Goal: Task Accomplishment & Management: Manage account settings

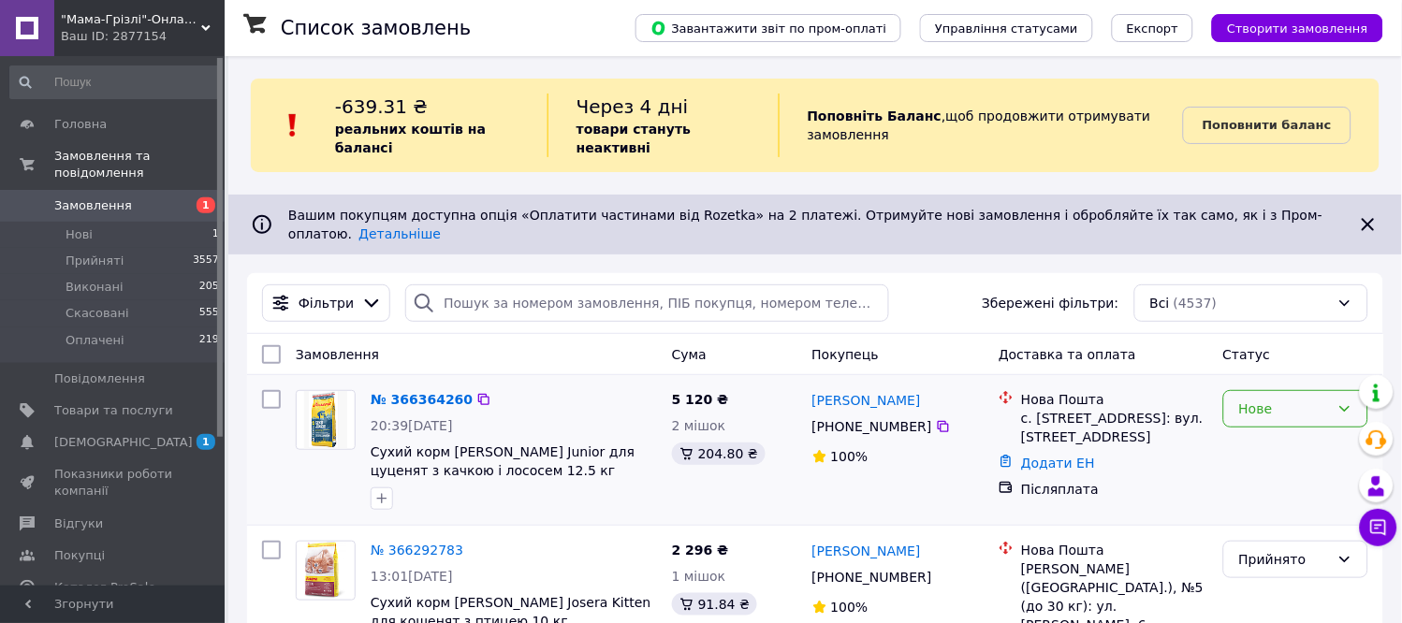
click at [1351, 402] on icon at bounding box center [1345, 409] width 15 height 15
click at [1292, 415] on li "Прийнято" at bounding box center [1296, 417] width 143 height 34
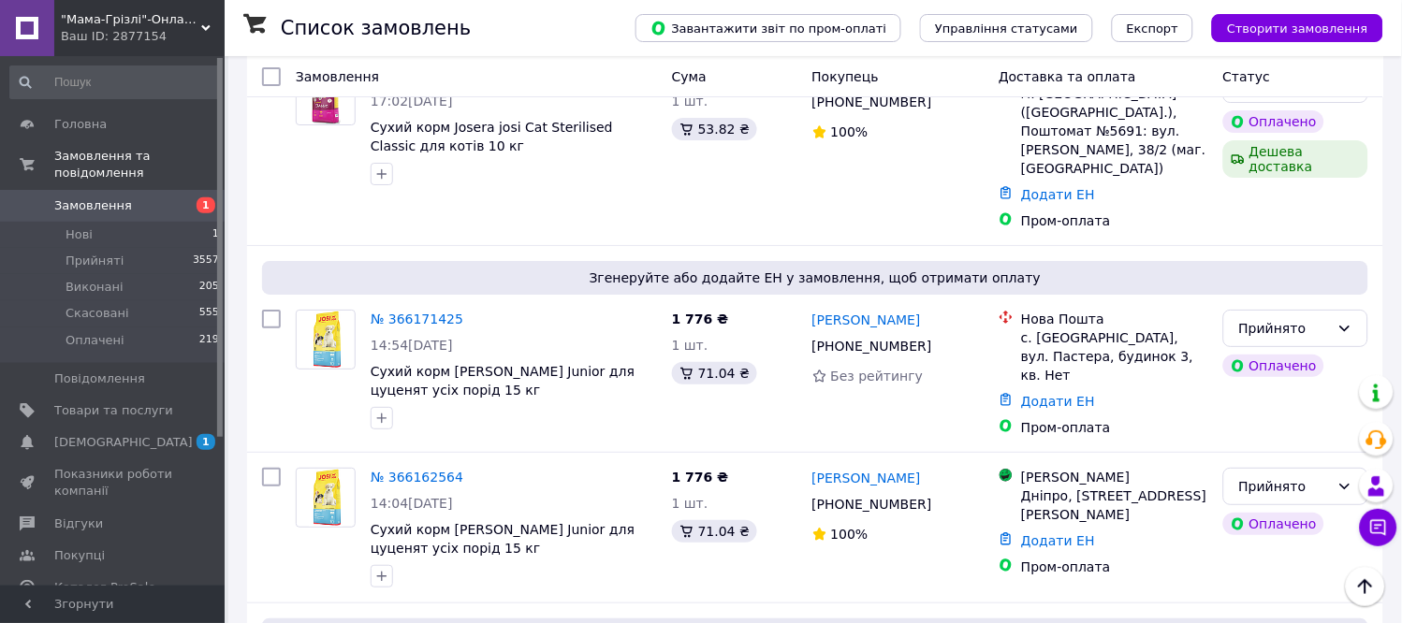
scroll to position [1524, 0]
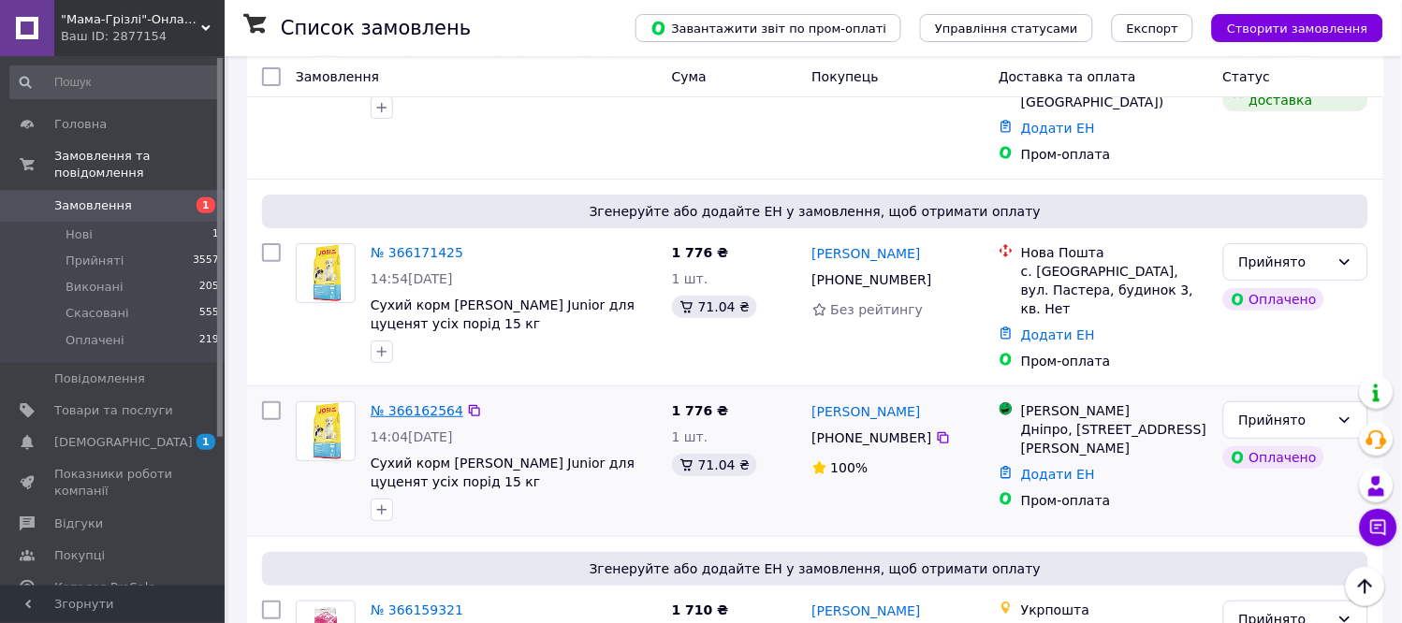
click at [394, 403] on link "№ 366162564" at bounding box center [417, 410] width 93 height 15
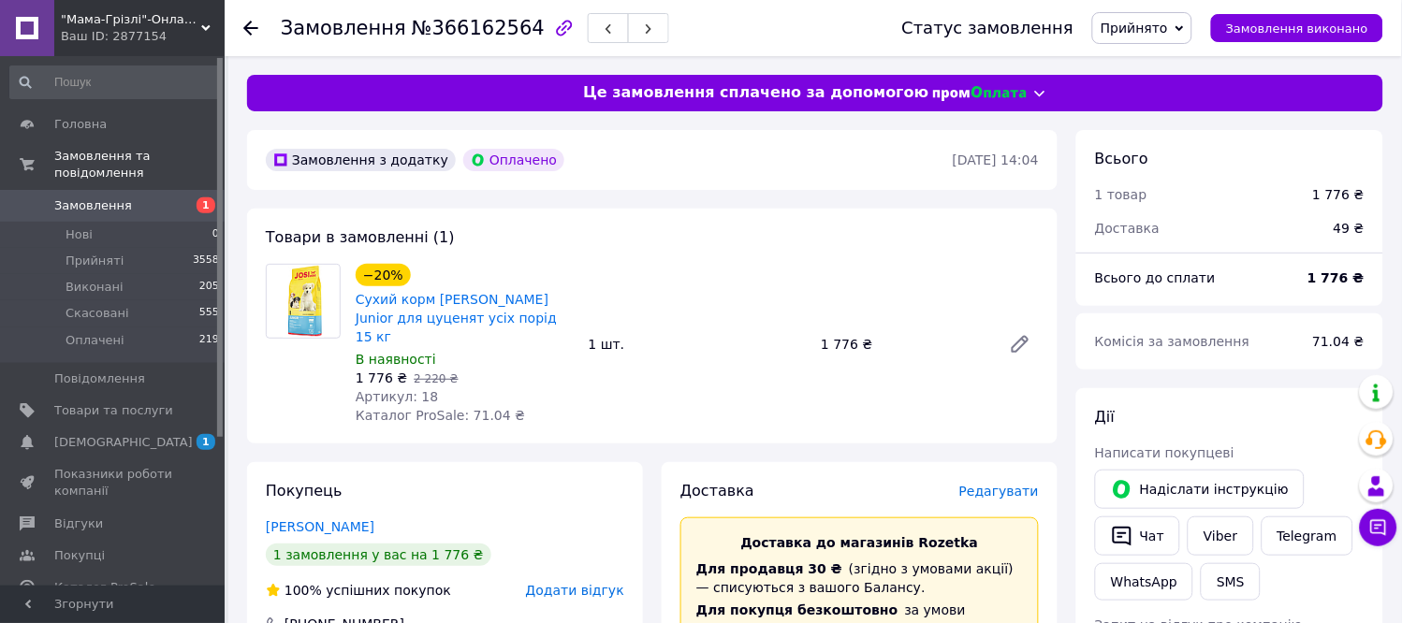
click at [1004, 484] on span "Редагувати" at bounding box center [999, 491] width 80 height 15
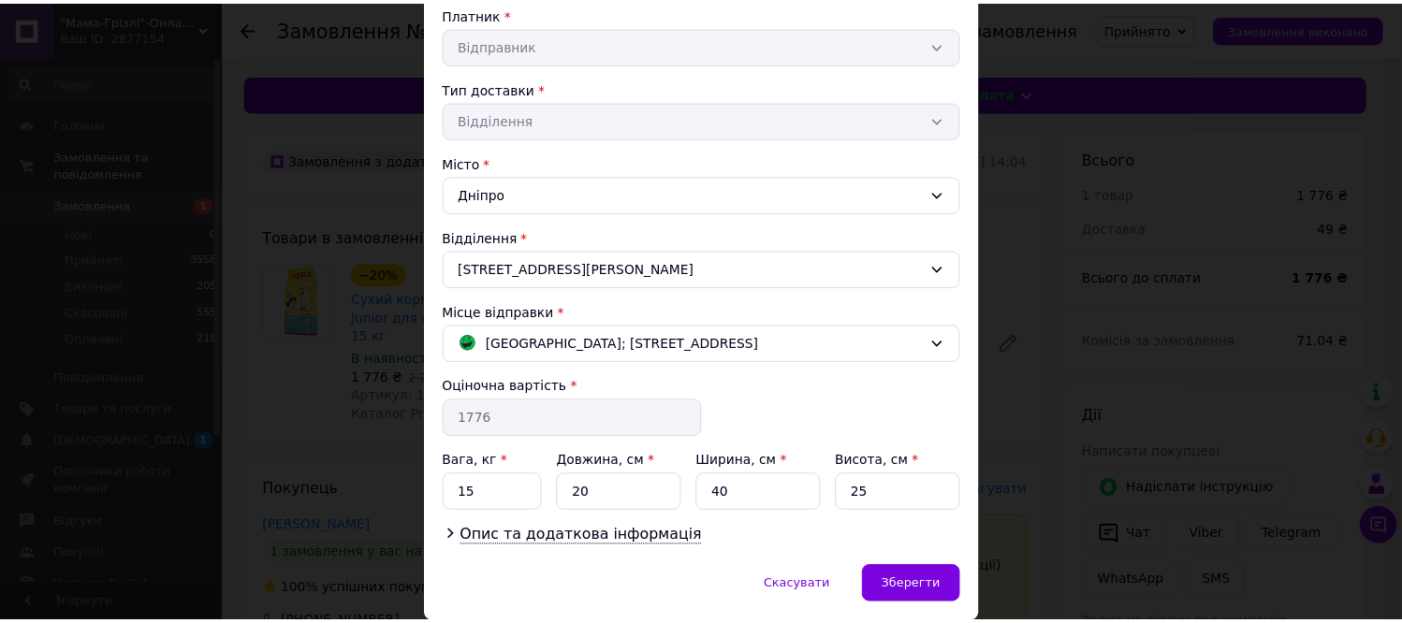
scroll to position [429, 0]
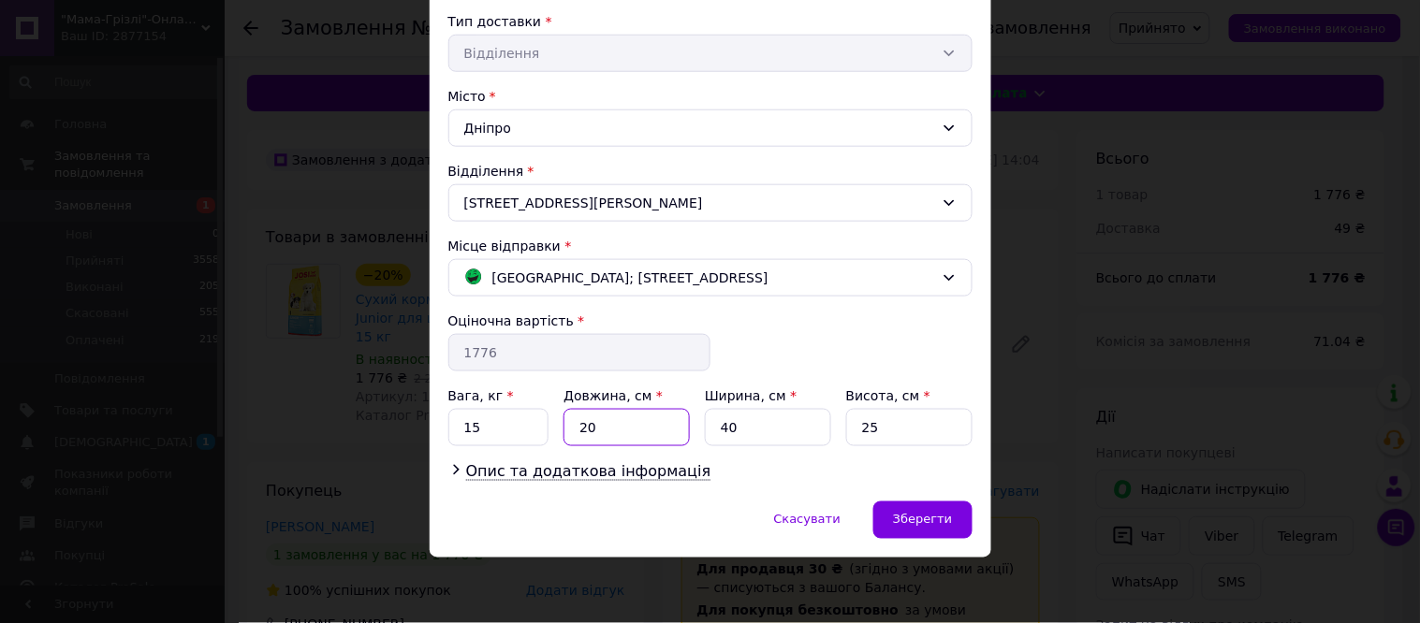
click at [580, 432] on input "20" at bounding box center [626, 427] width 126 height 37
click at [581, 432] on input "20" at bounding box center [626, 427] width 126 height 37
type input "60"
click at [864, 428] on input "25" at bounding box center [909, 427] width 126 height 37
type input "15"
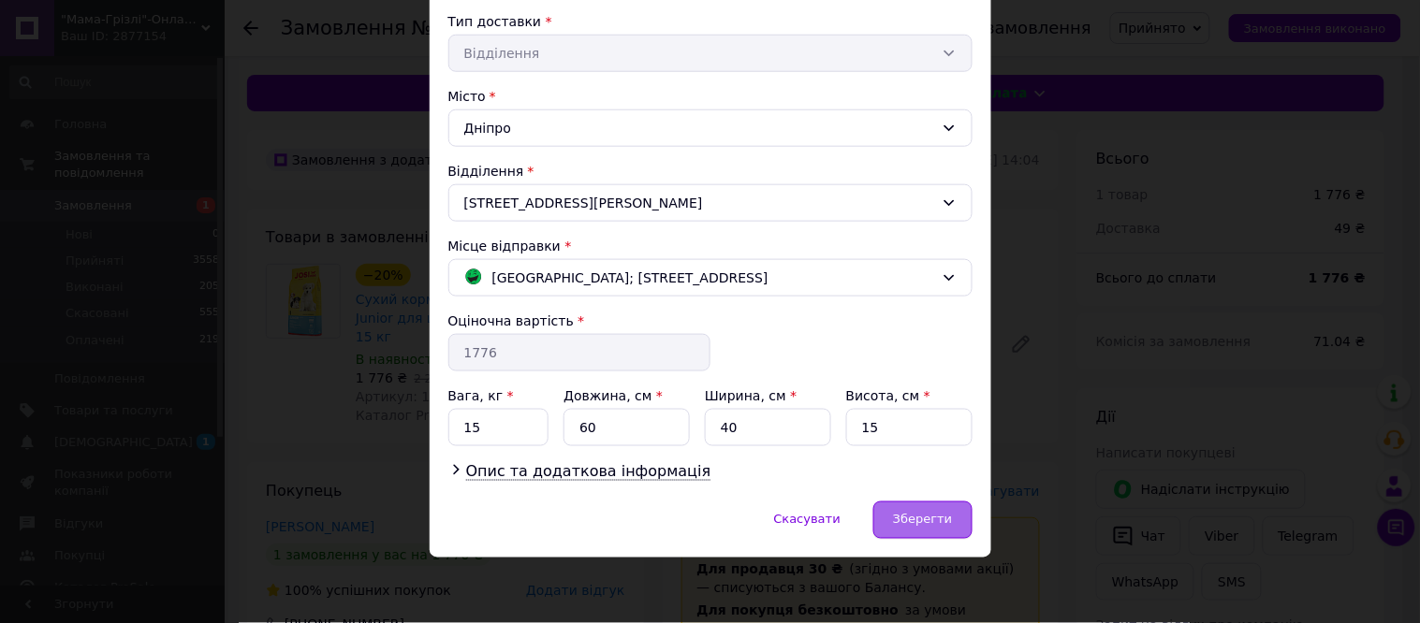
click at [938, 526] on span "Зберегти" at bounding box center [922, 520] width 59 height 14
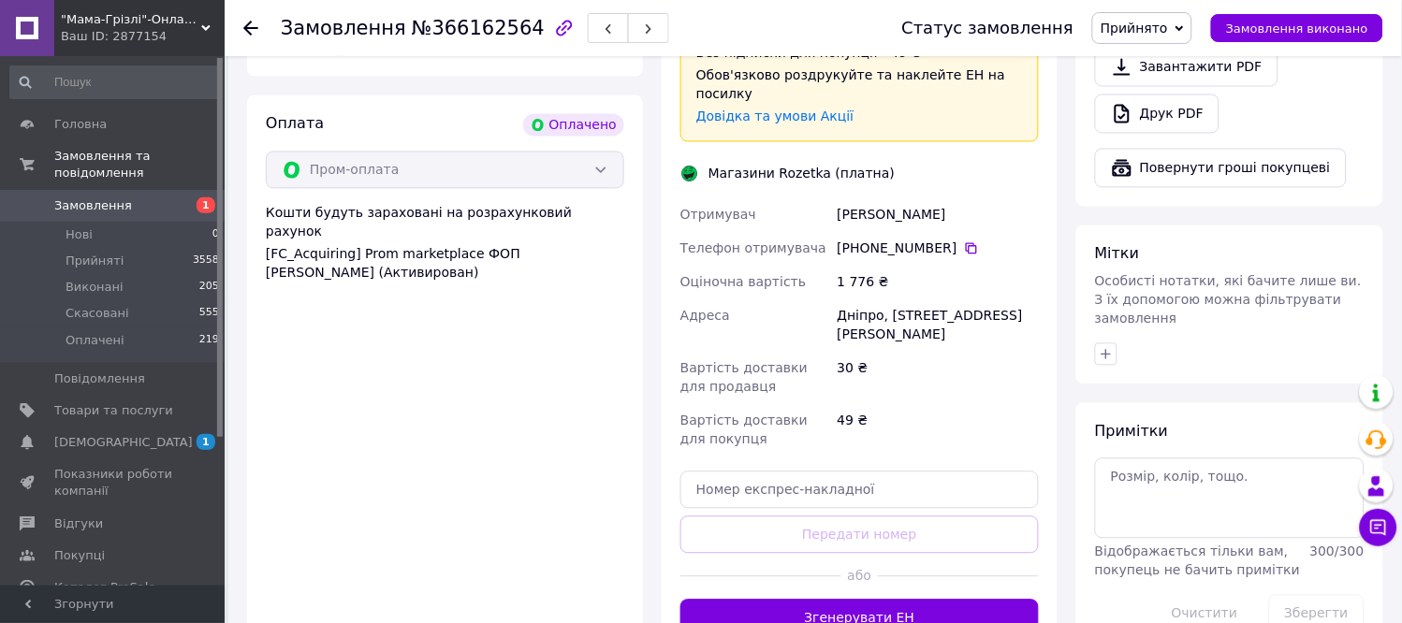
scroll to position [753, 0]
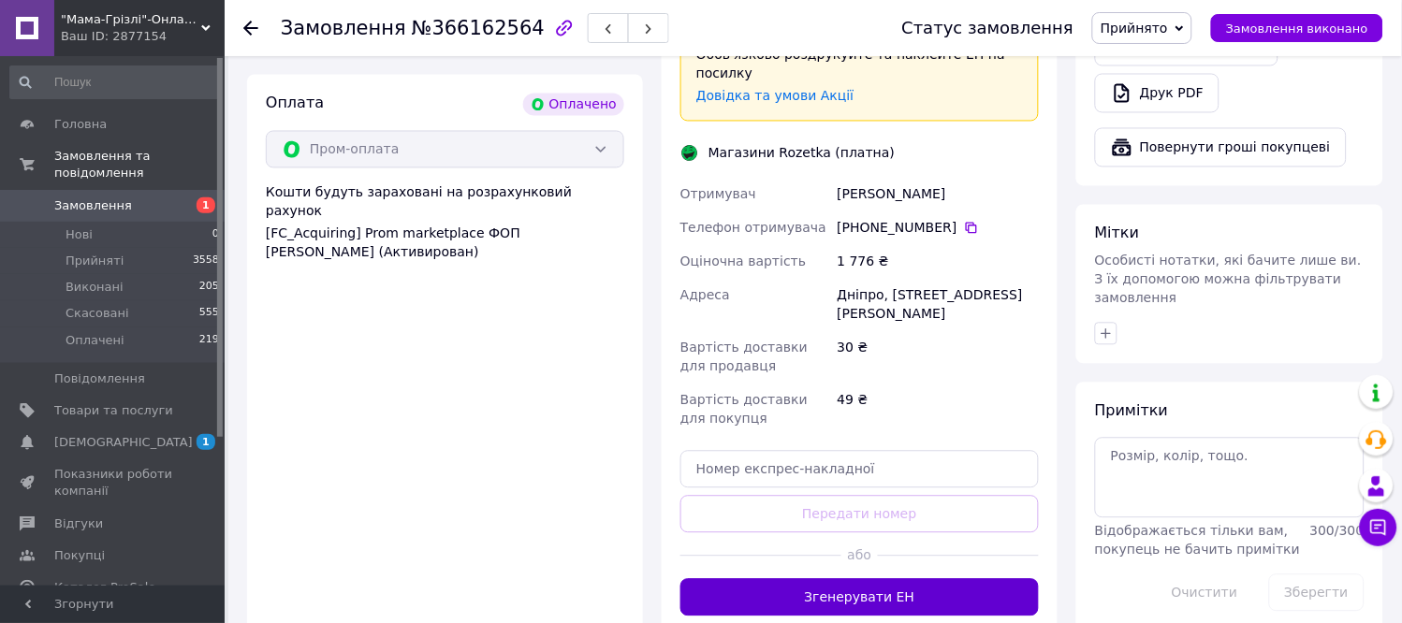
click at [890, 579] on button "Згенерувати ЕН" at bounding box center [859, 597] width 358 height 37
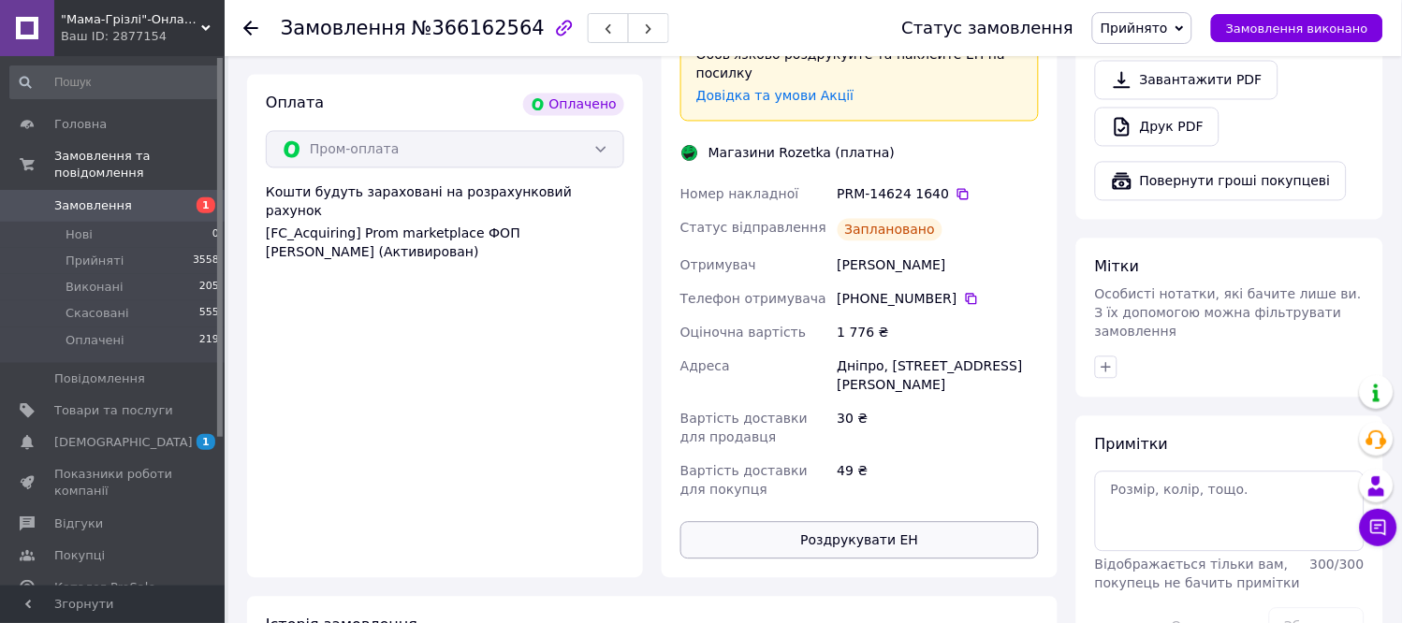
click at [922, 522] on button "Роздрукувати ЕН" at bounding box center [859, 540] width 358 height 37
click at [250, 28] on use at bounding box center [250, 28] width 15 height 15
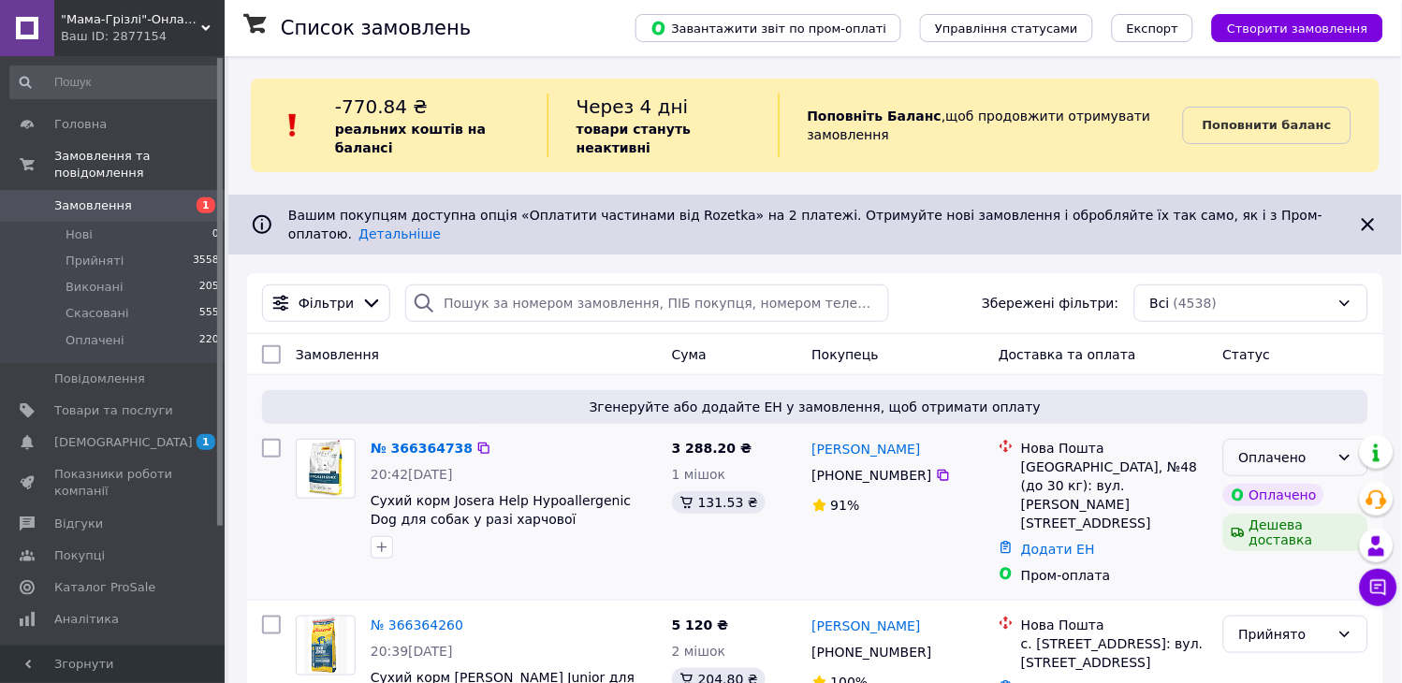
click at [1339, 450] on icon at bounding box center [1345, 457] width 15 height 15
click at [1295, 464] on li "Прийнято" at bounding box center [1296, 465] width 143 height 34
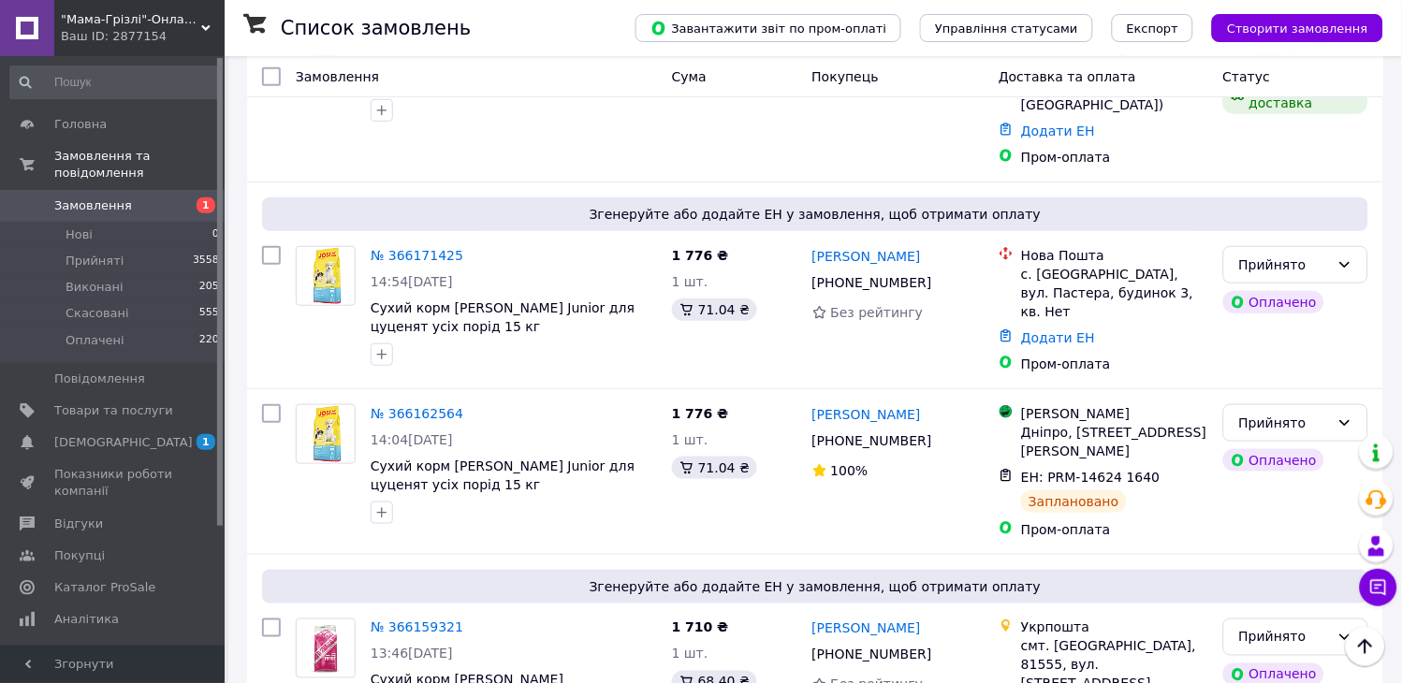
scroll to position [1777, 0]
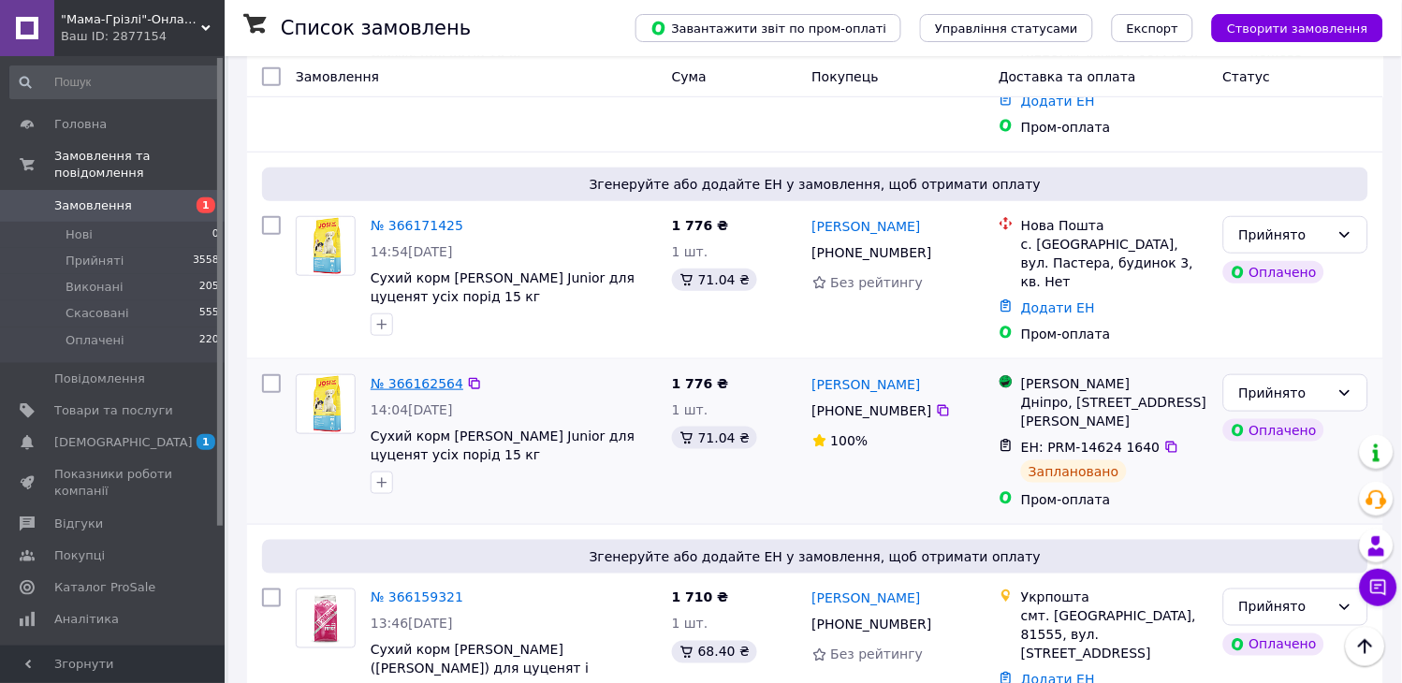
click at [402, 376] on link "№ 366162564" at bounding box center [417, 383] width 93 height 15
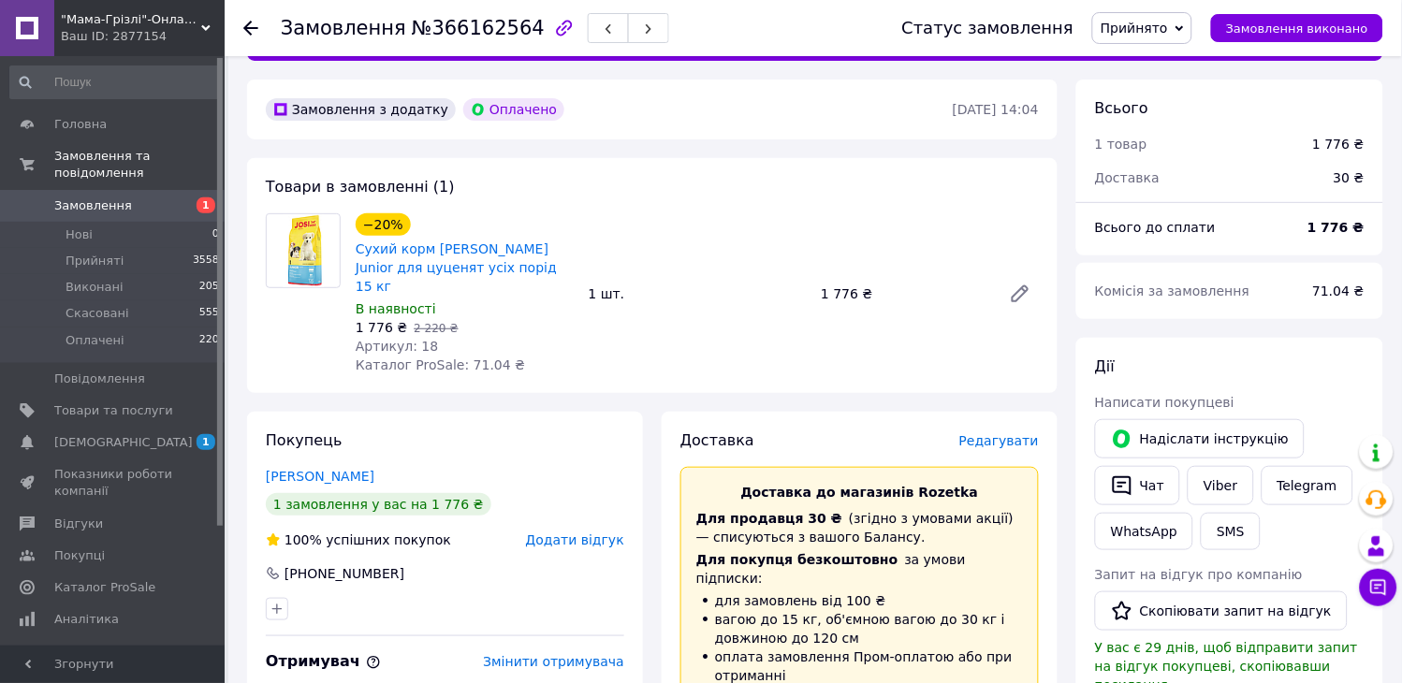
scroll to position [42, 0]
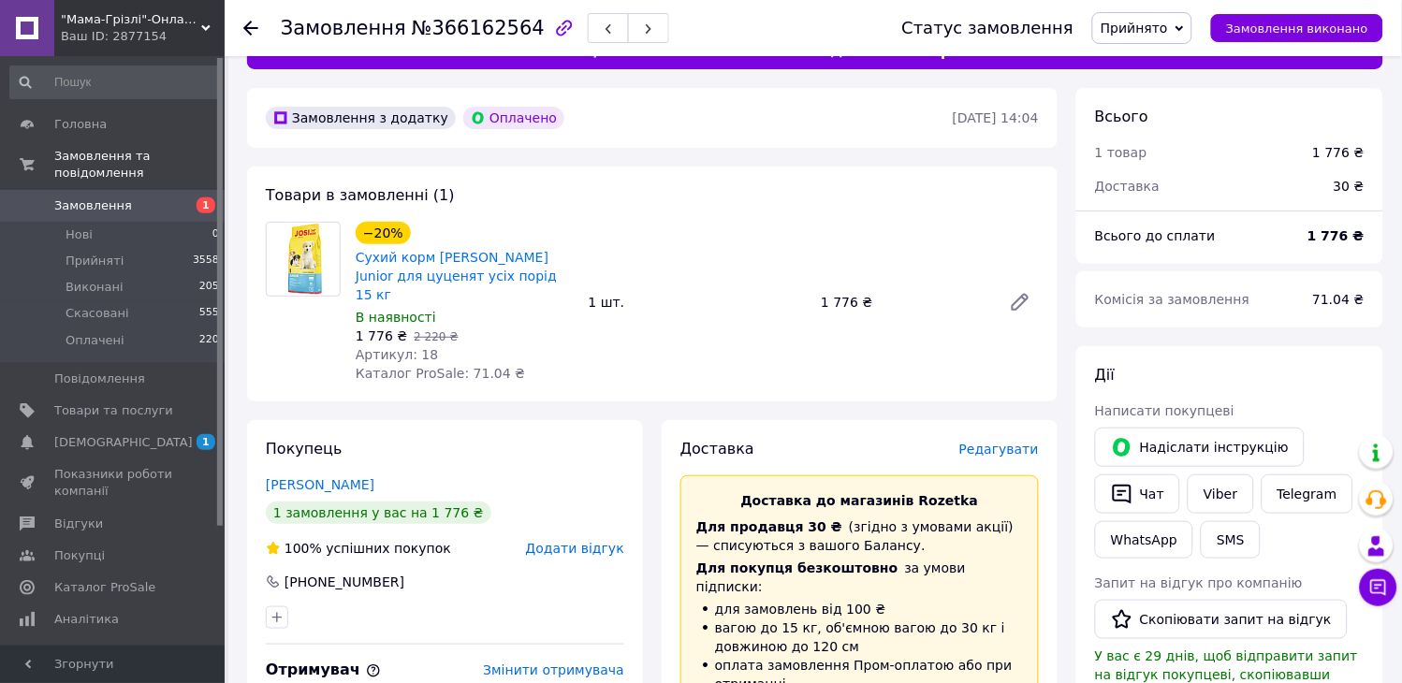
click at [251, 24] on icon at bounding box center [250, 28] width 15 height 15
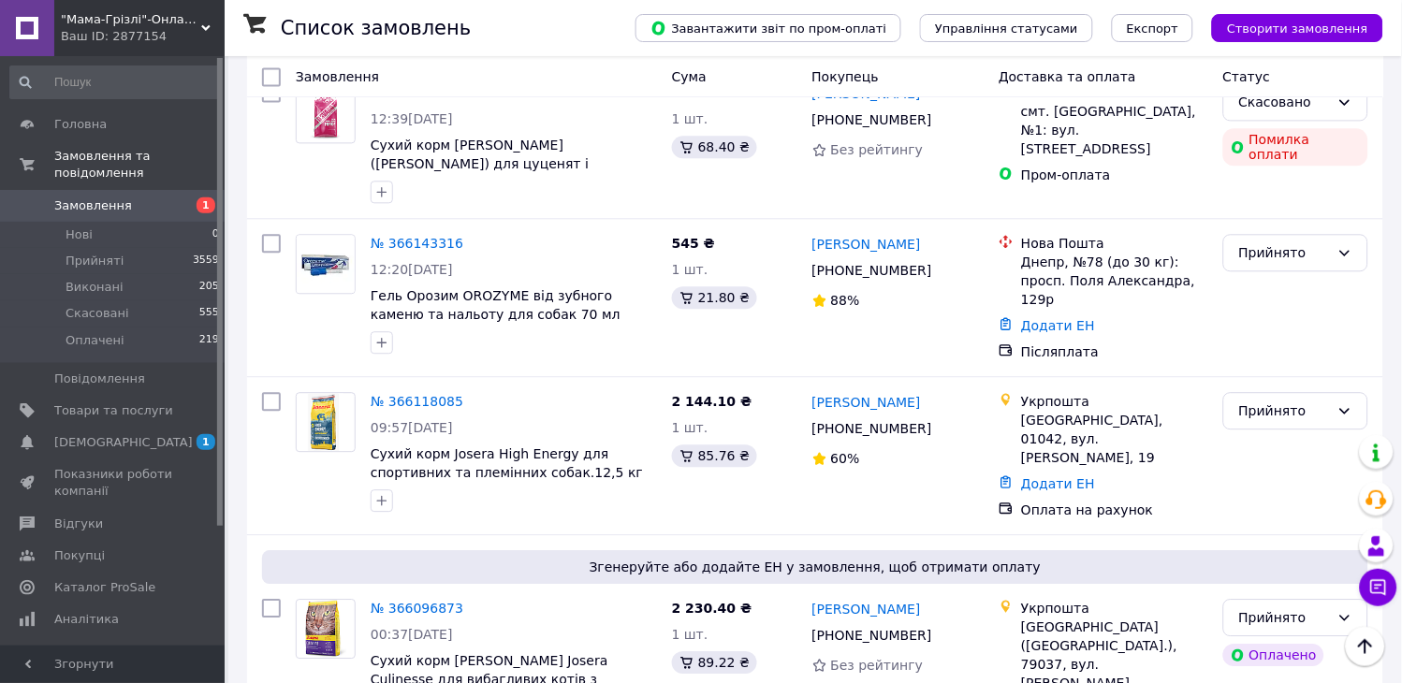
scroll to position [2471, 0]
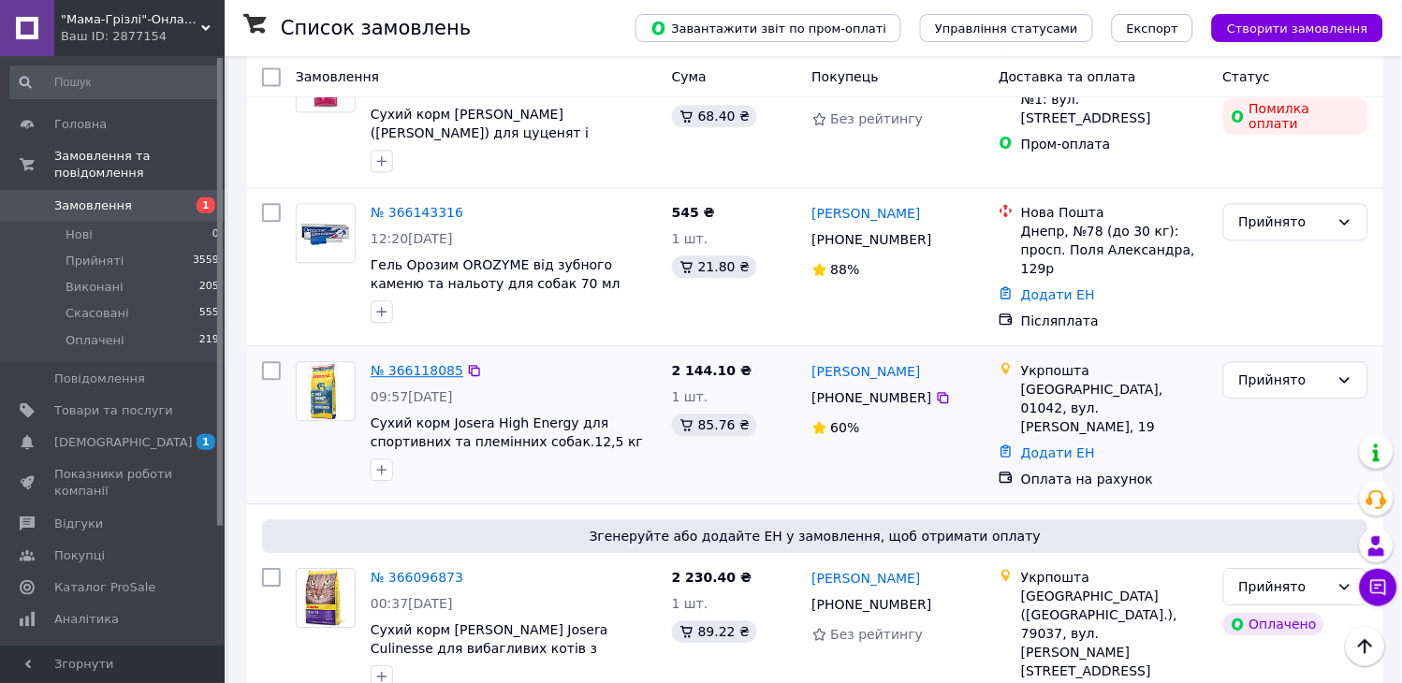
click at [401, 363] on link "№ 366118085" at bounding box center [417, 370] width 93 height 15
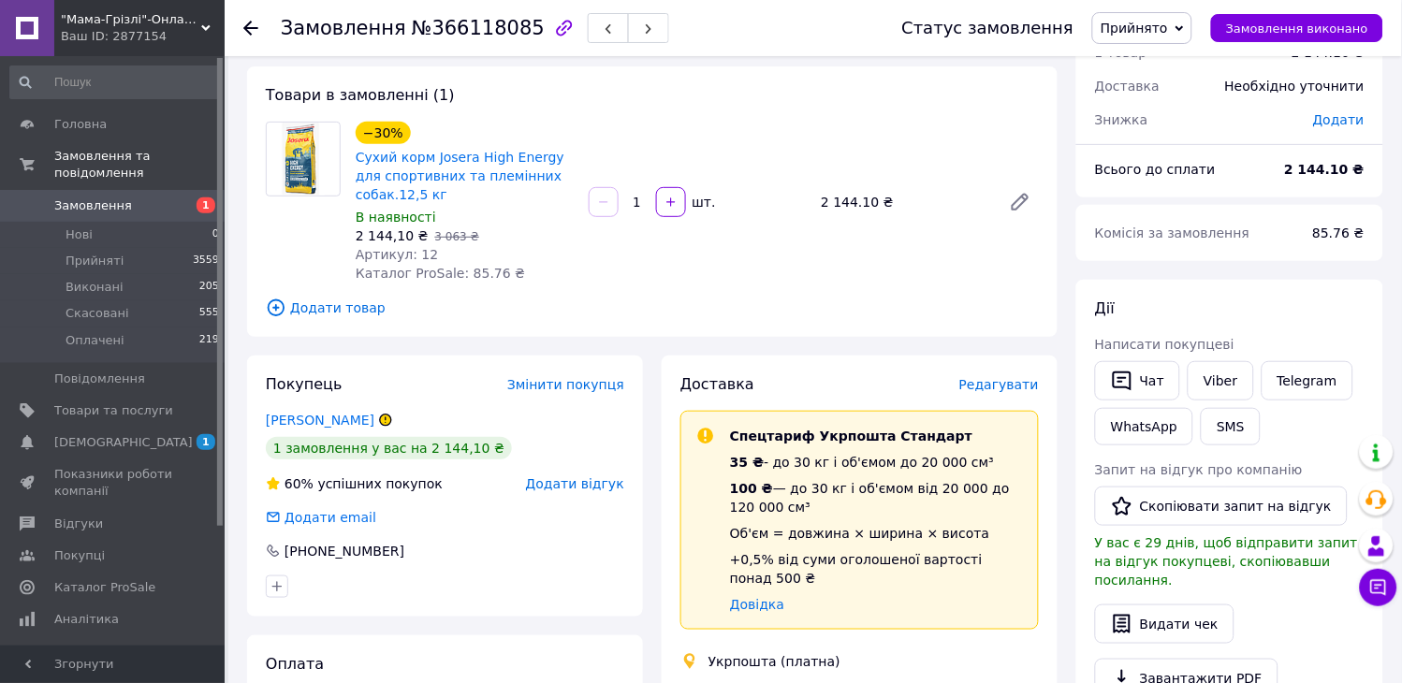
scroll to position [79, 0]
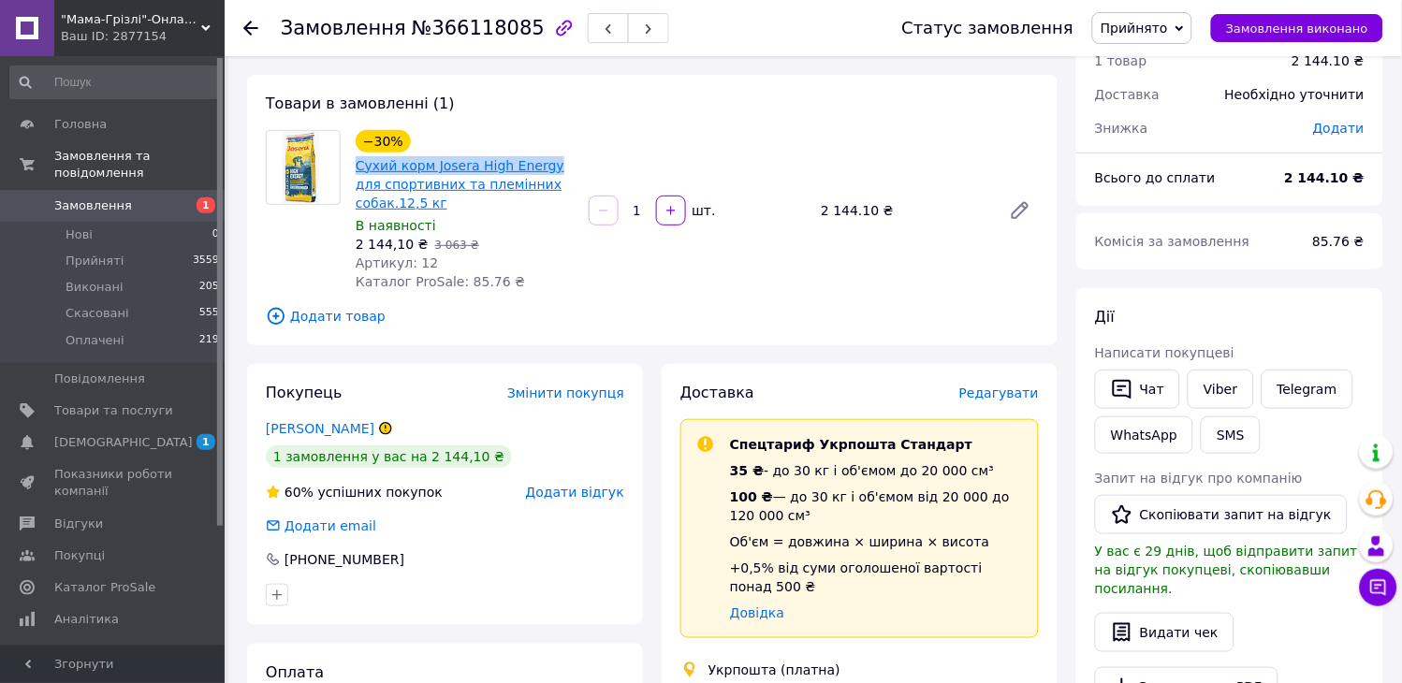
drag, startPoint x: 351, startPoint y: 157, endPoint x: 539, endPoint y: 161, distance: 188.2
click at [539, 161] on div "−30% Сухий корм Josera High Energy для спортивних та племінних собак.12,5 кг В …" at bounding box center [464, 210] width 233 height 168
copy link "Сухий корм Josera High Energy"
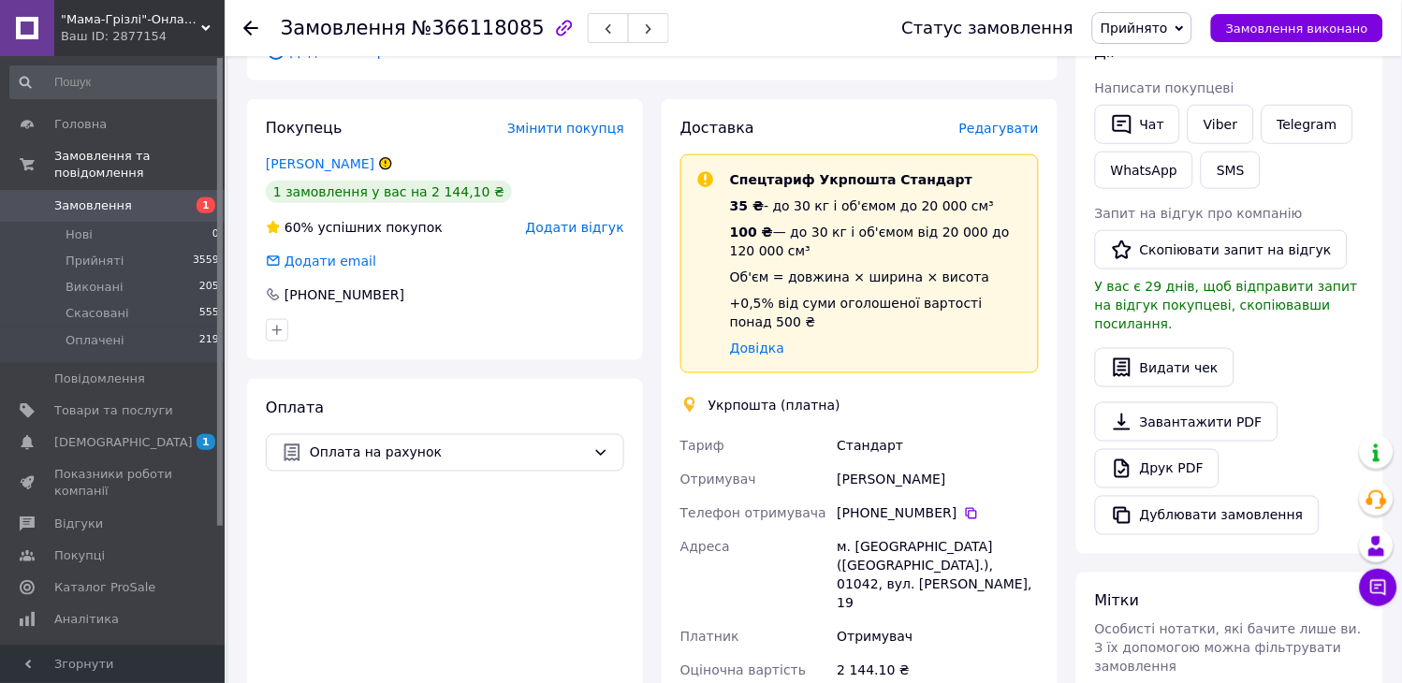
scroll to position [347, 0]
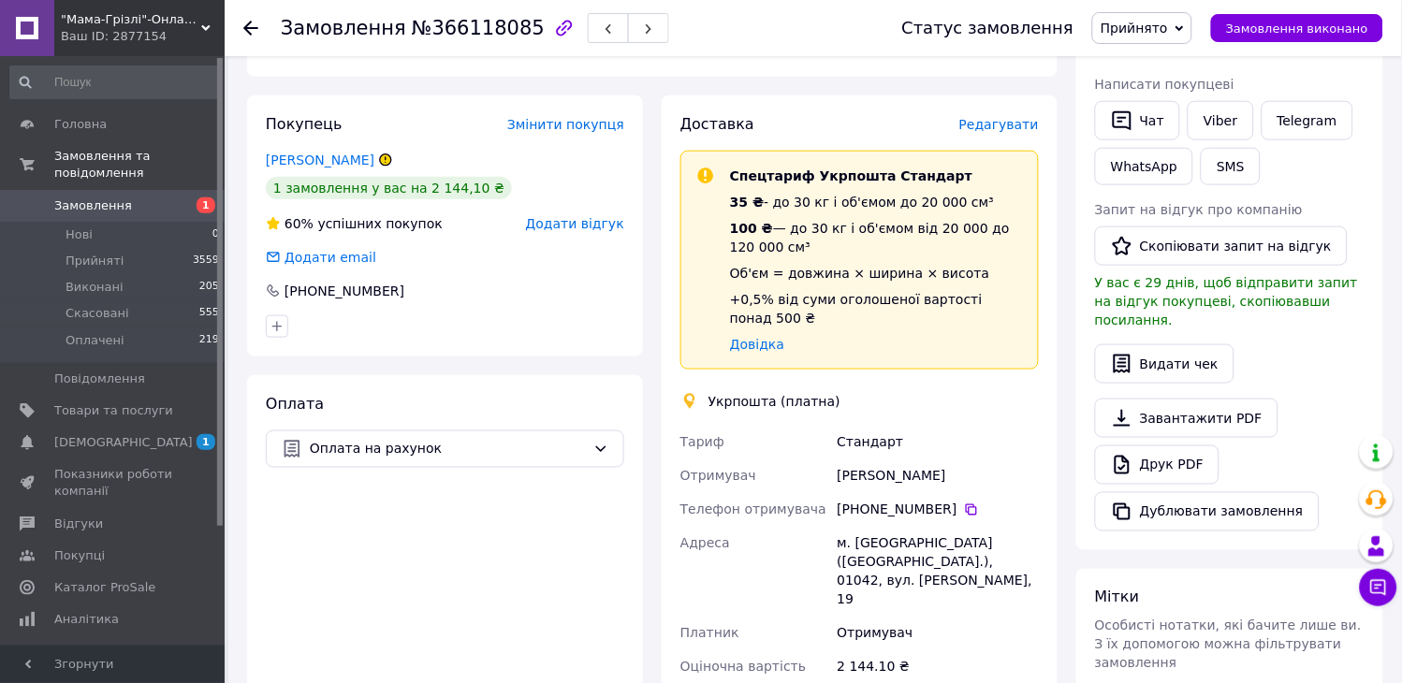
click at [249, 30] on icon at bounding box center [250, 28] width 15 height 15
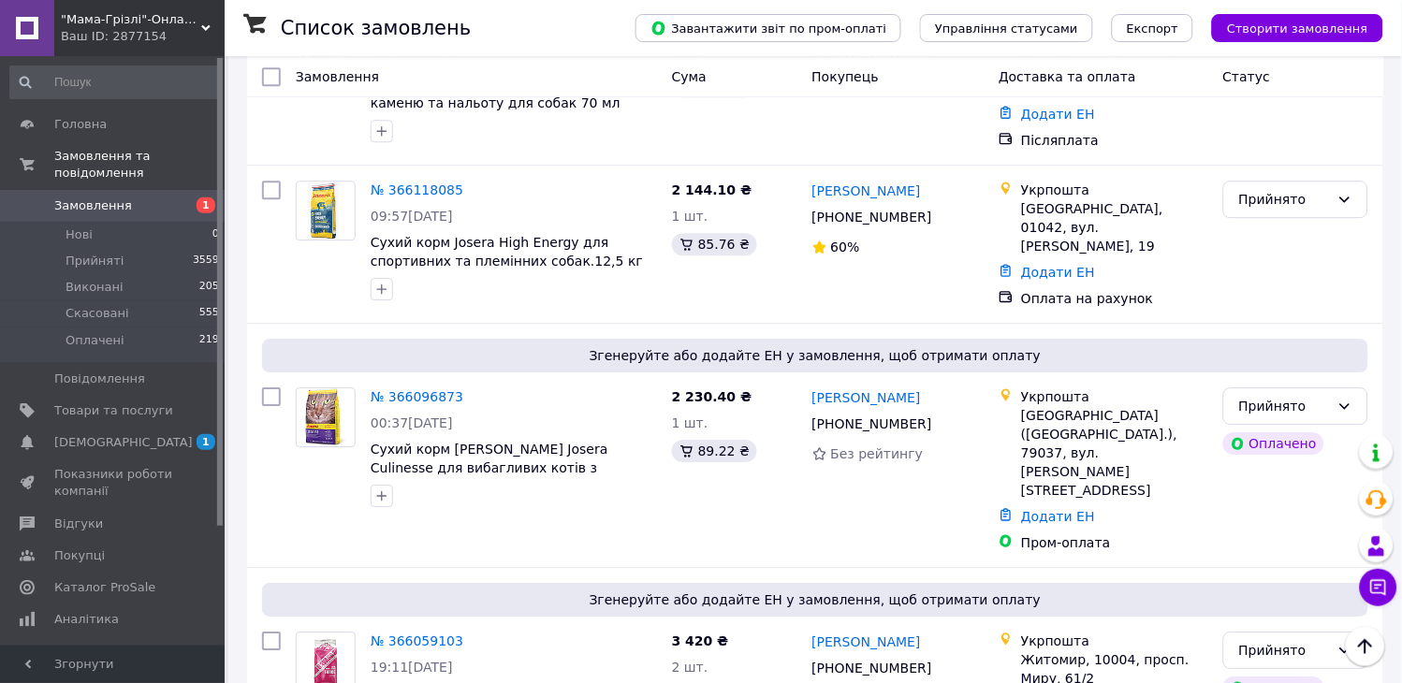
scroll to position [2682, 0]
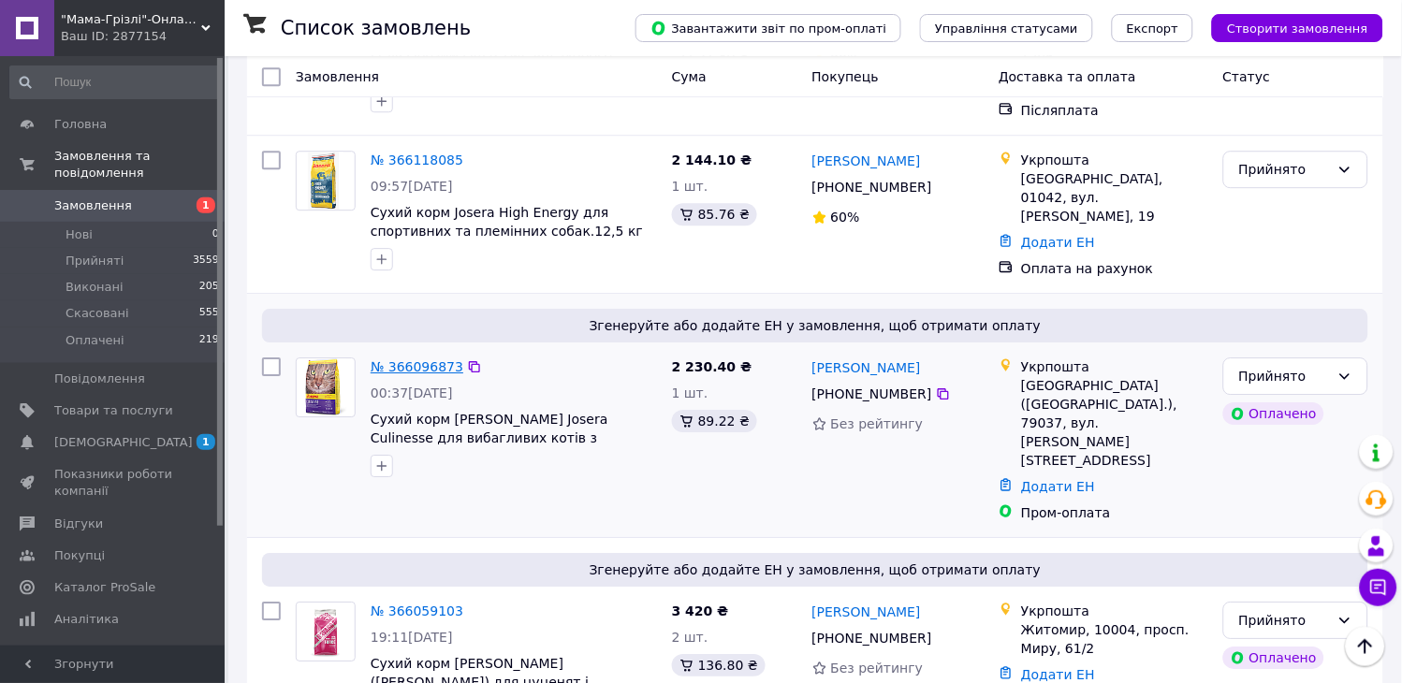
click at [393, 359] on link "№ 366096873" at bounding box center [417, 366] width 93 height 15
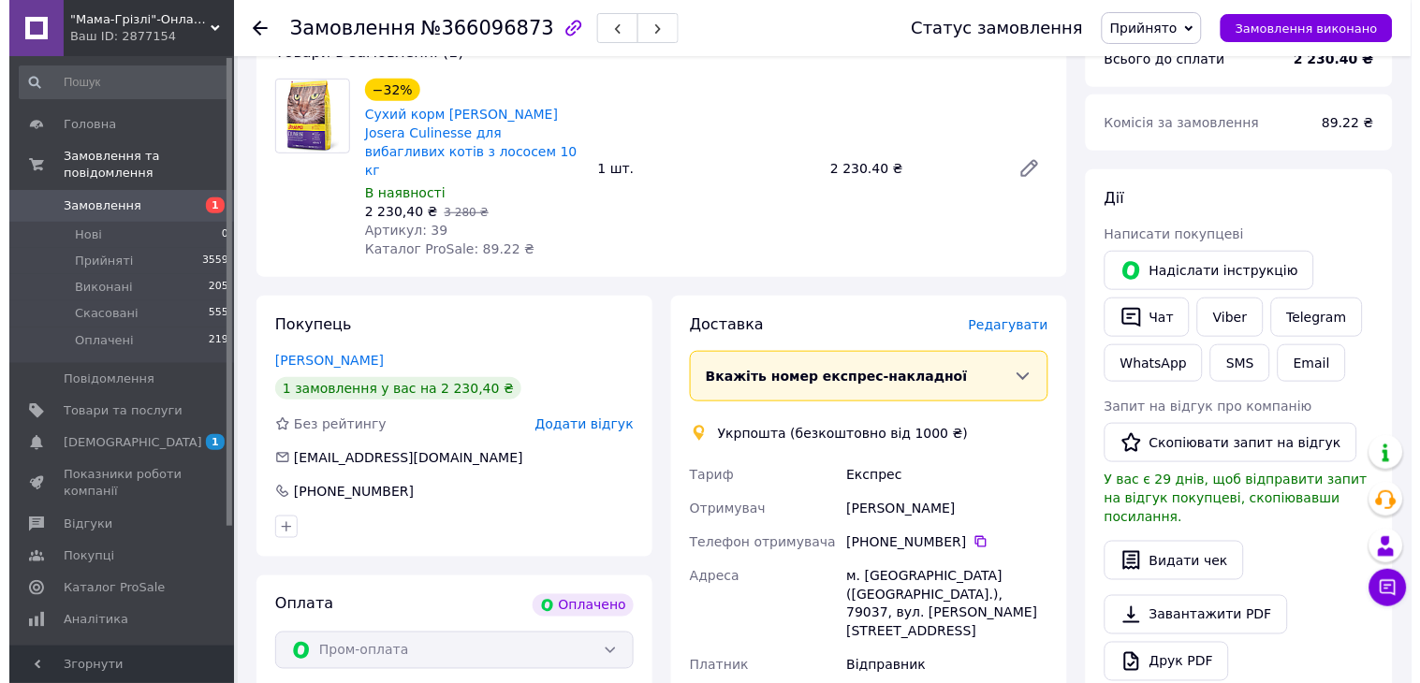
scroll to position [183, 0]
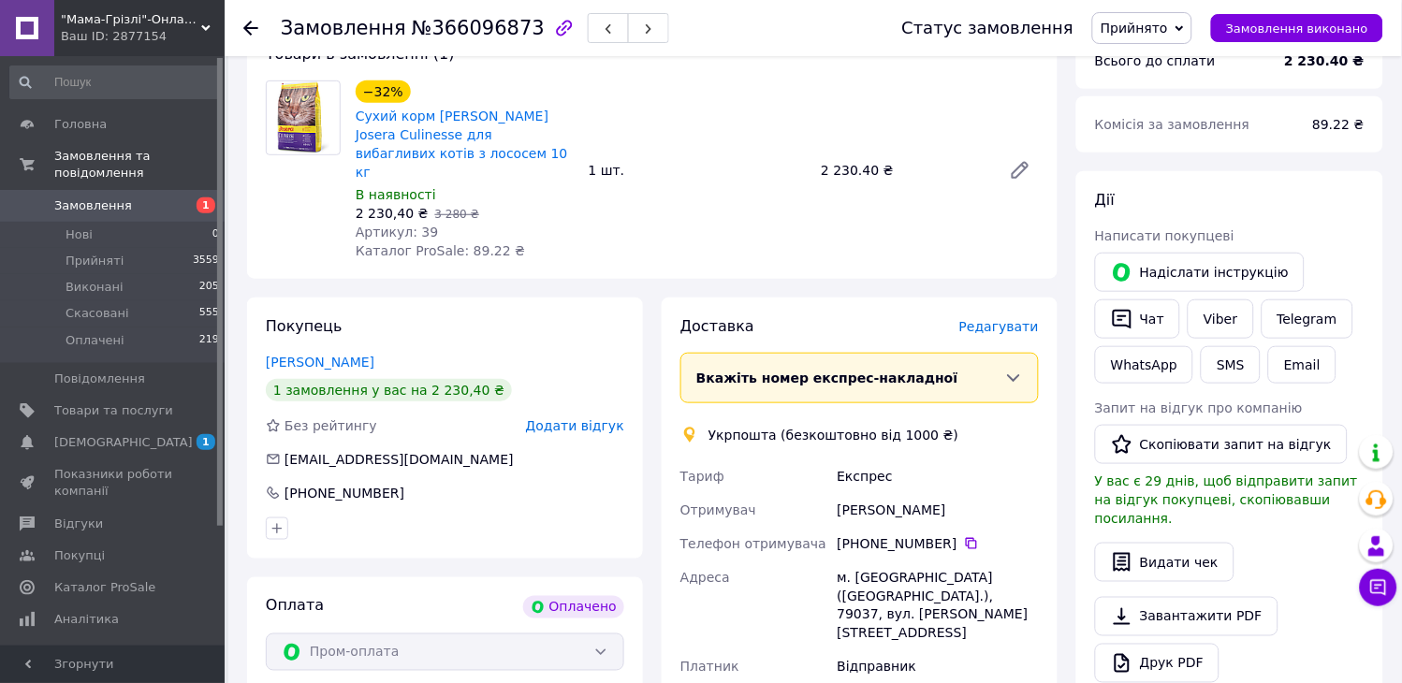
click at [1015, 319] on span "Редагувати" at bounding box center [999, 326] width 80 height 15
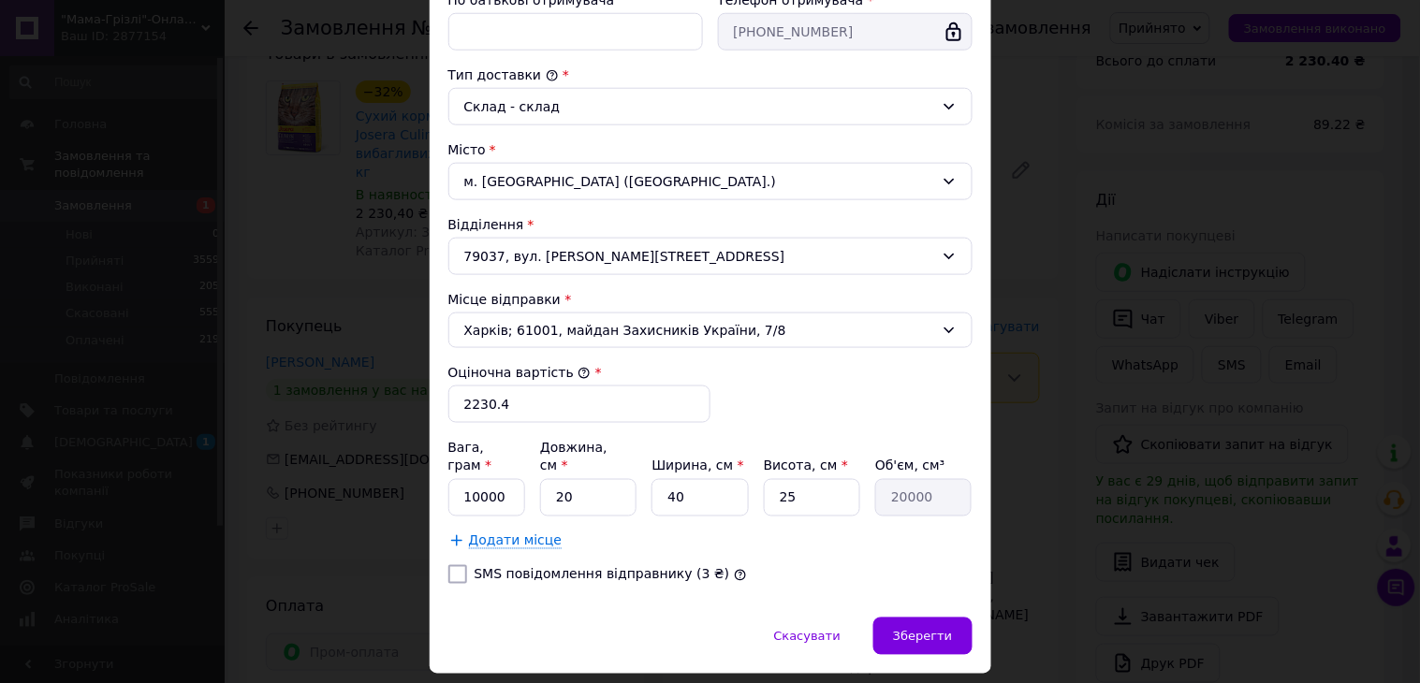
scroll to position [475, 0]
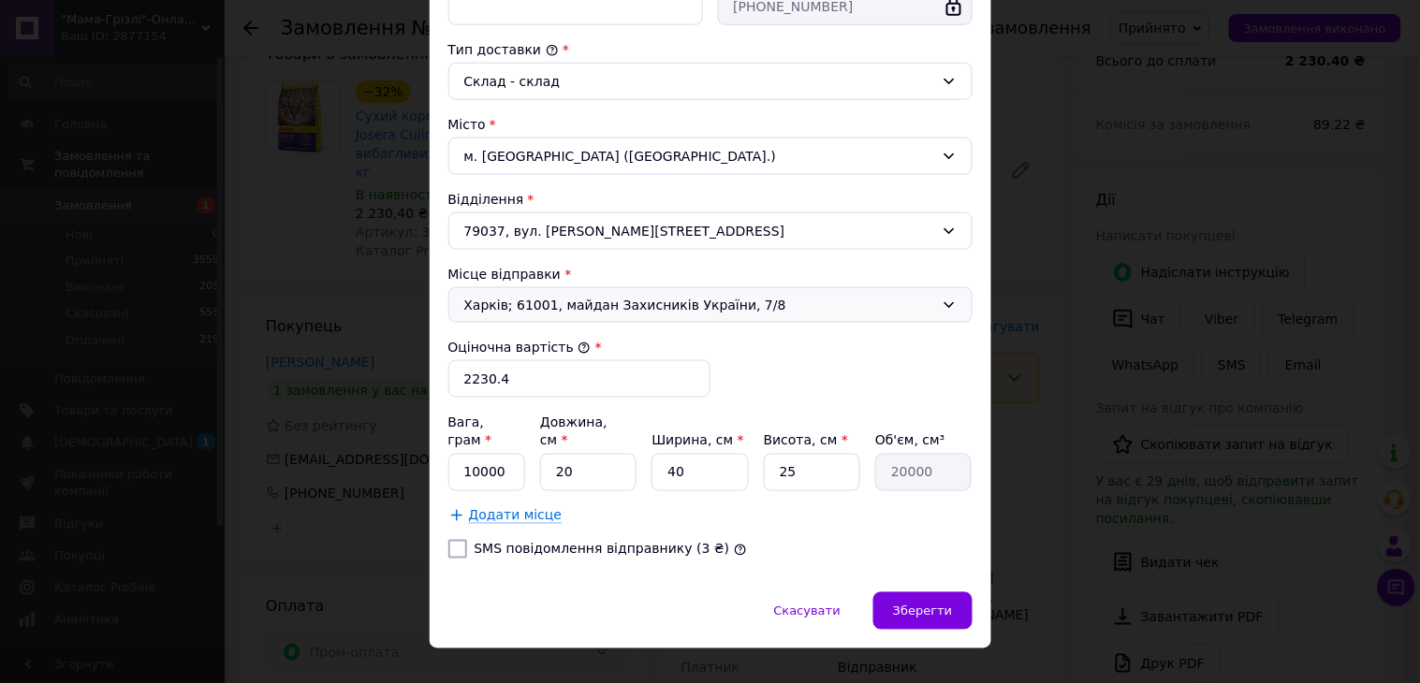
click at [863, 302] on span "Харків; 61001, майдан Захисників України, 7/8" at bounding box center [699, 305] width 470 height 19
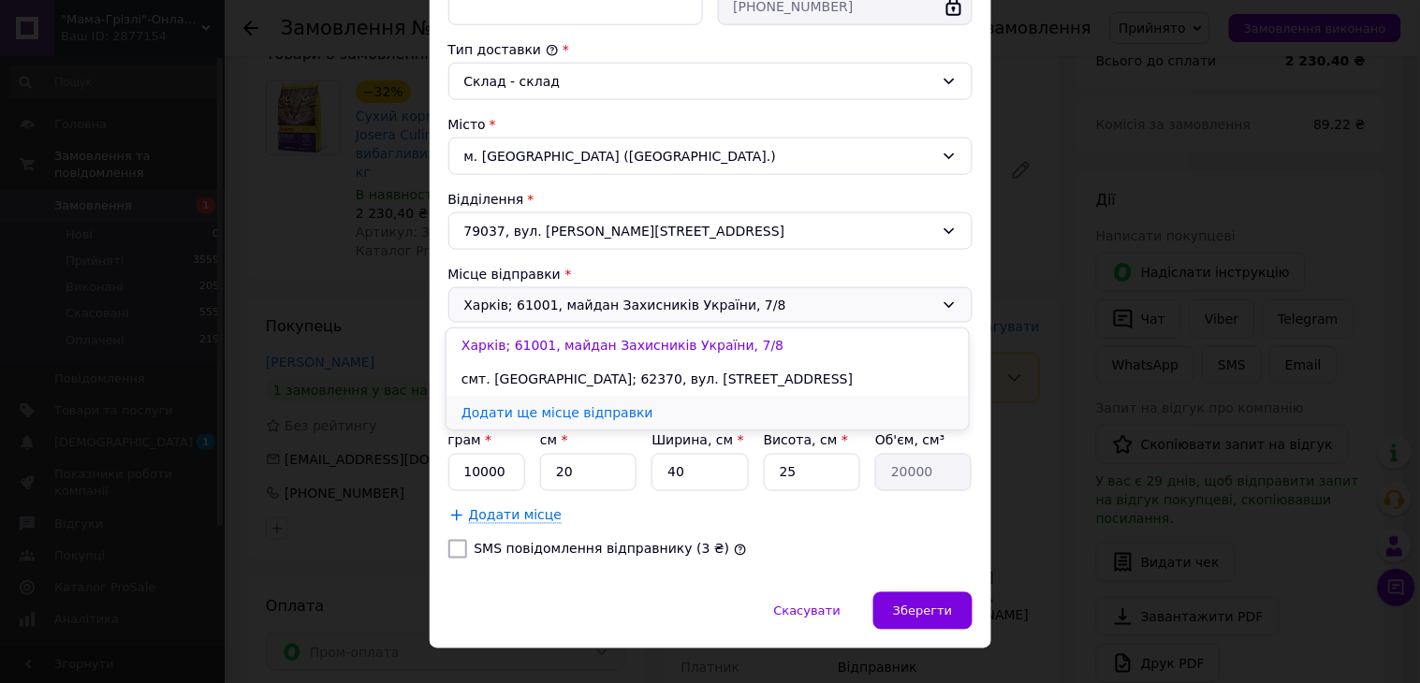
click at [599, 409] on link "Додати ще місце відправки" at bounding box center [707, 413] width 522 height 34
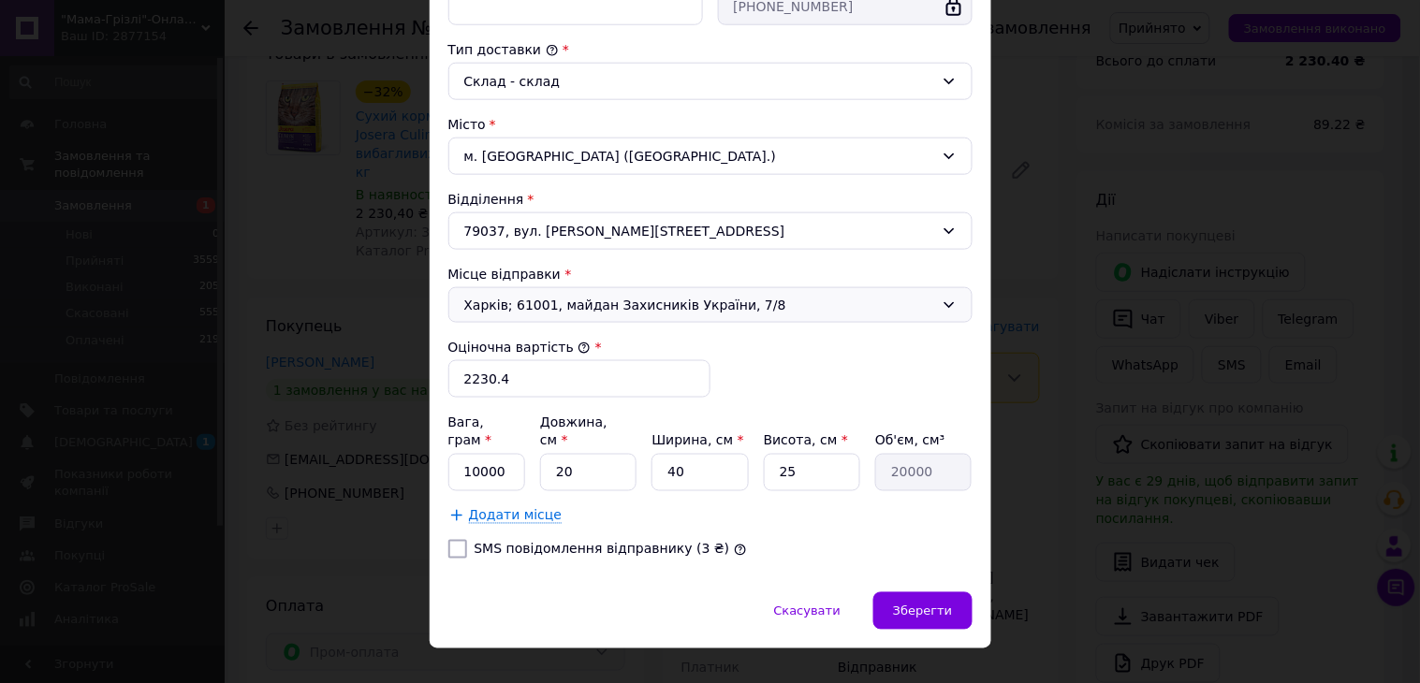
click at [607, 301] on span "Харків; 61001, майдан Захисників України, 7/8" at bounding box center [699, 305] width 470 height 19
click at [1006, 232] on div "× Редагування доставки Спосіб доставки Укрпошта (безкоштовно від 1000 ₴) Тариф …" at bounding box center [710, 341] width 1420 height 683
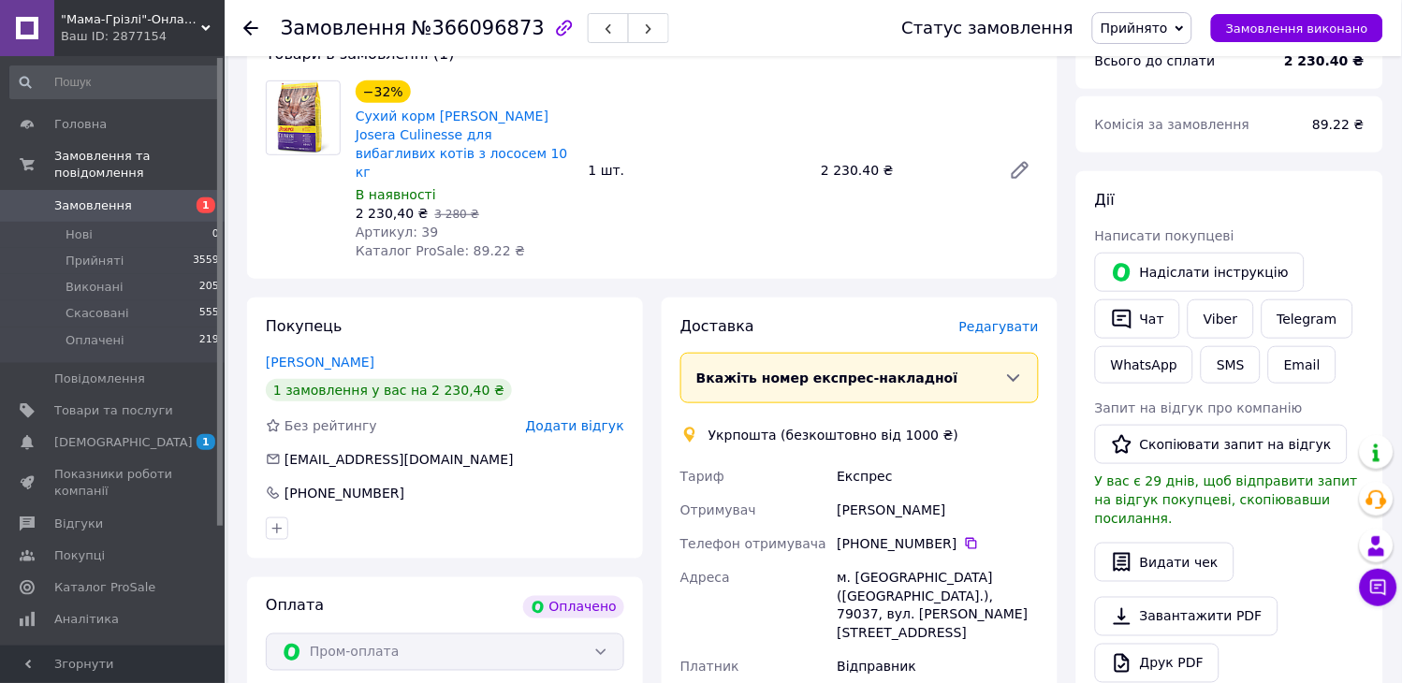
click at [1020, 319] on span "Редагувати" at bounding box center [999, 326] width 80 height 15
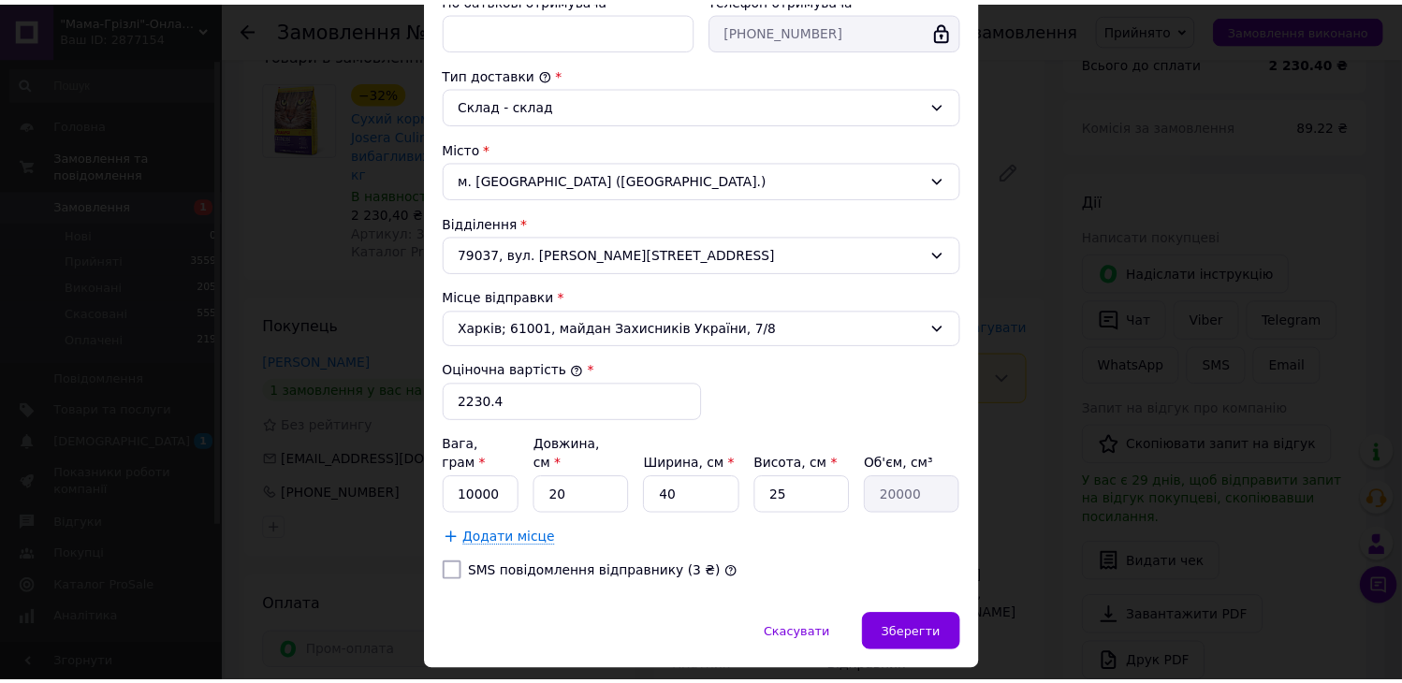
scroll to position [490, 0]
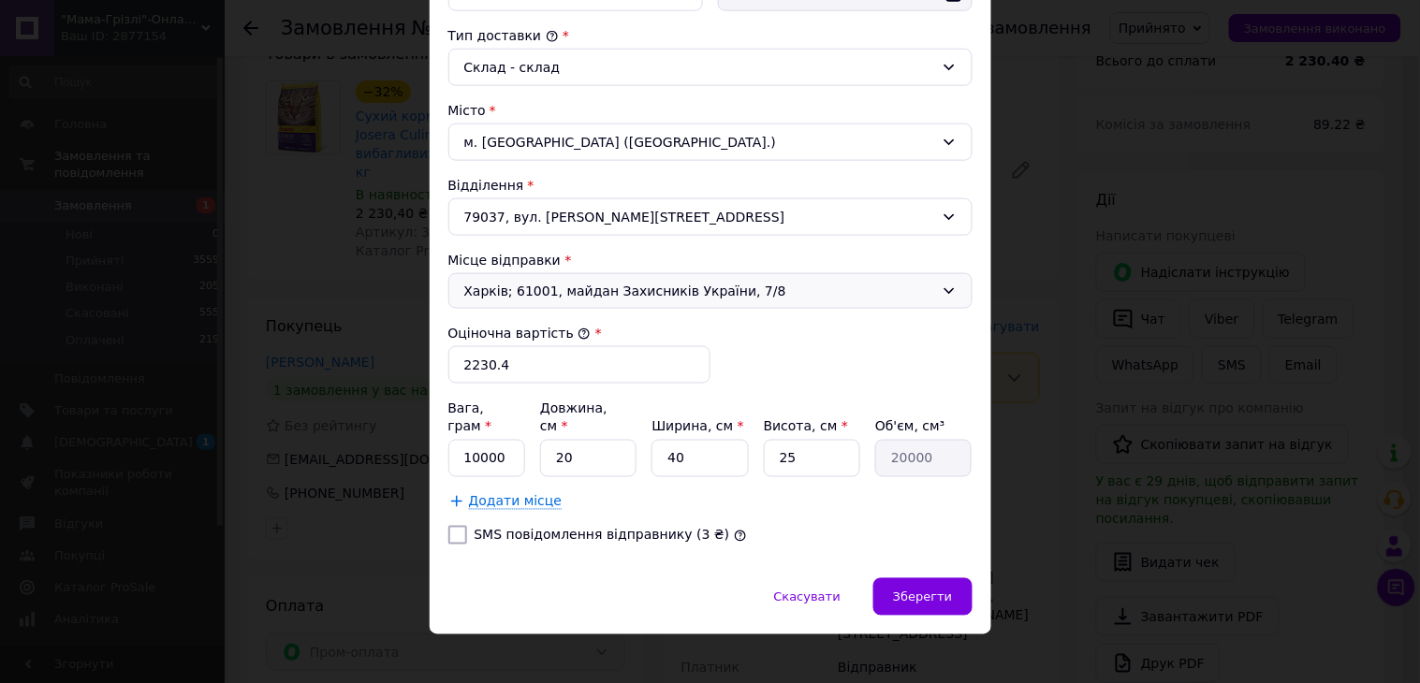
click at [864, 287] on span "Харків; 61001, майдан Захисників України, 7/8" at bounding box center [699, 291] width 470 height 19
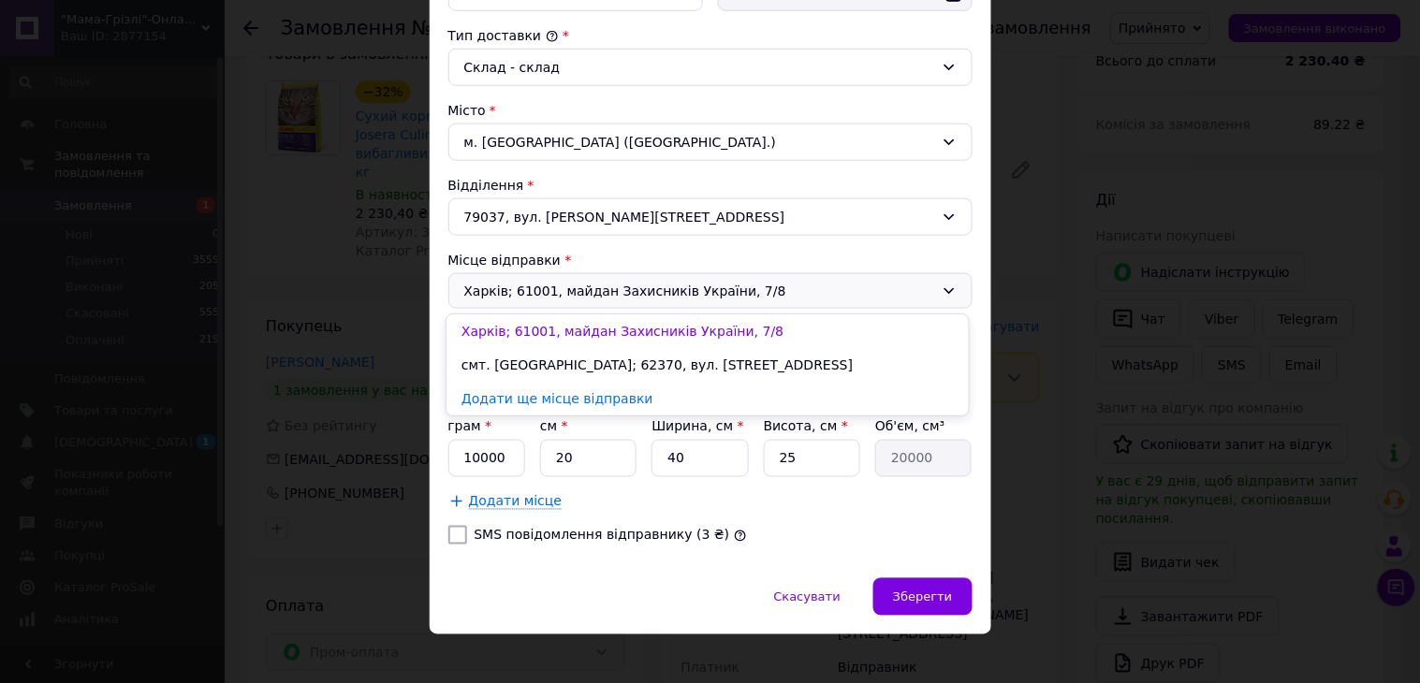
click at [1037, 442] on div "× Редагування доставки Спосіб доставки Укрпошта (безкоштовно від 1000 ₴) Тариф …" at bounding box center [710, 341] width 1420 height 683
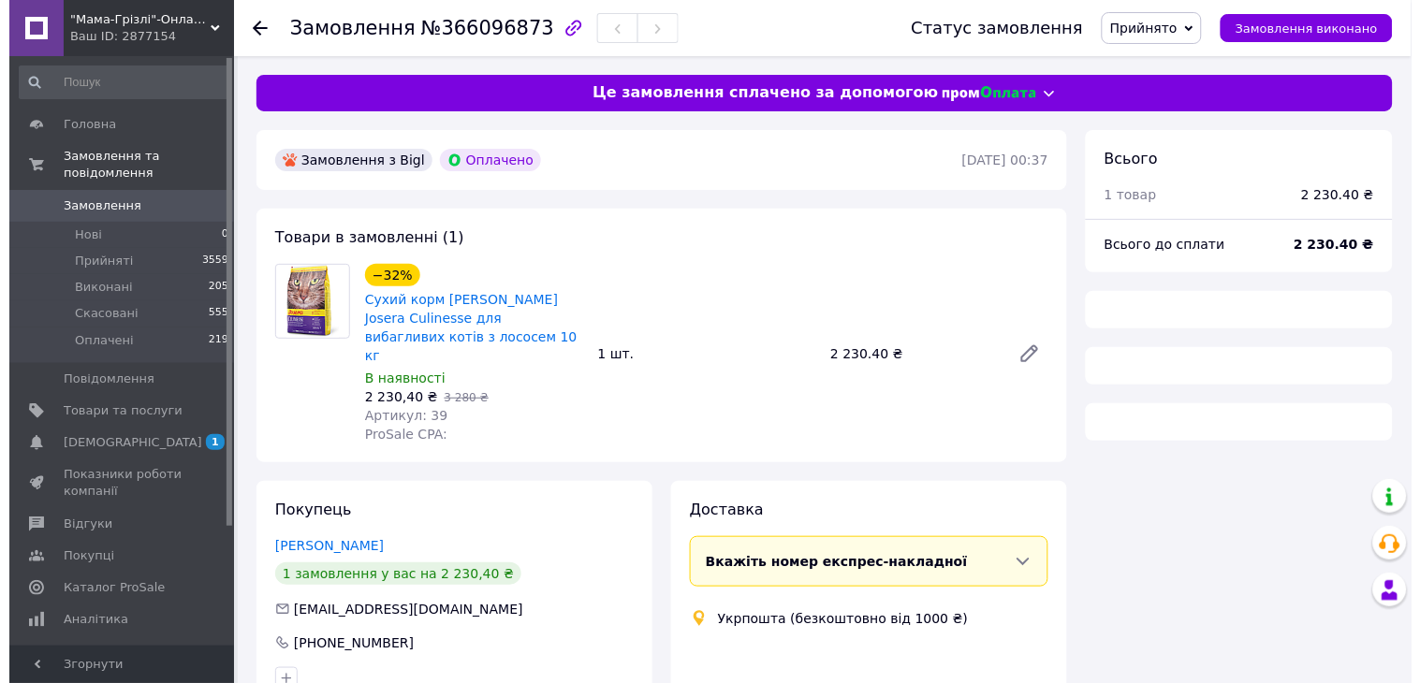
scroll to position [183, 0]
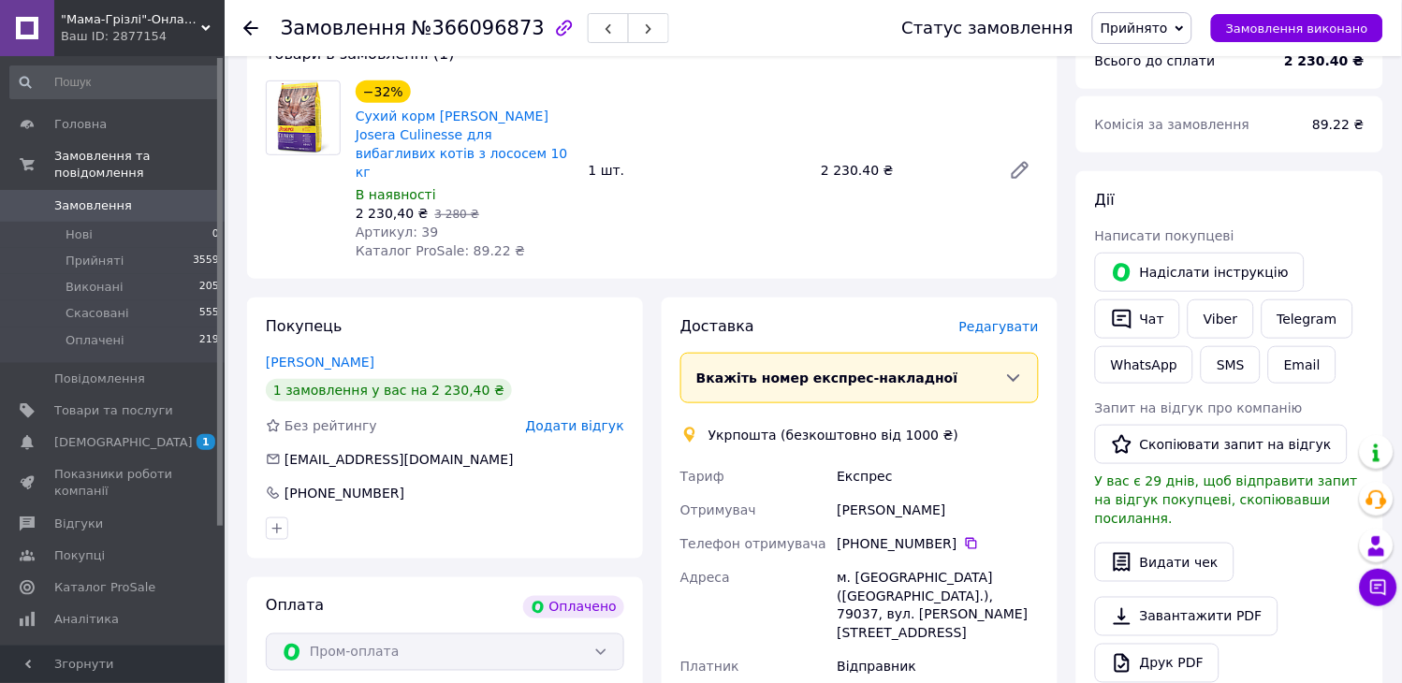
click at [1011, 319] on span "Редагувати" at bounding box center [999, 326] width 80 height 15
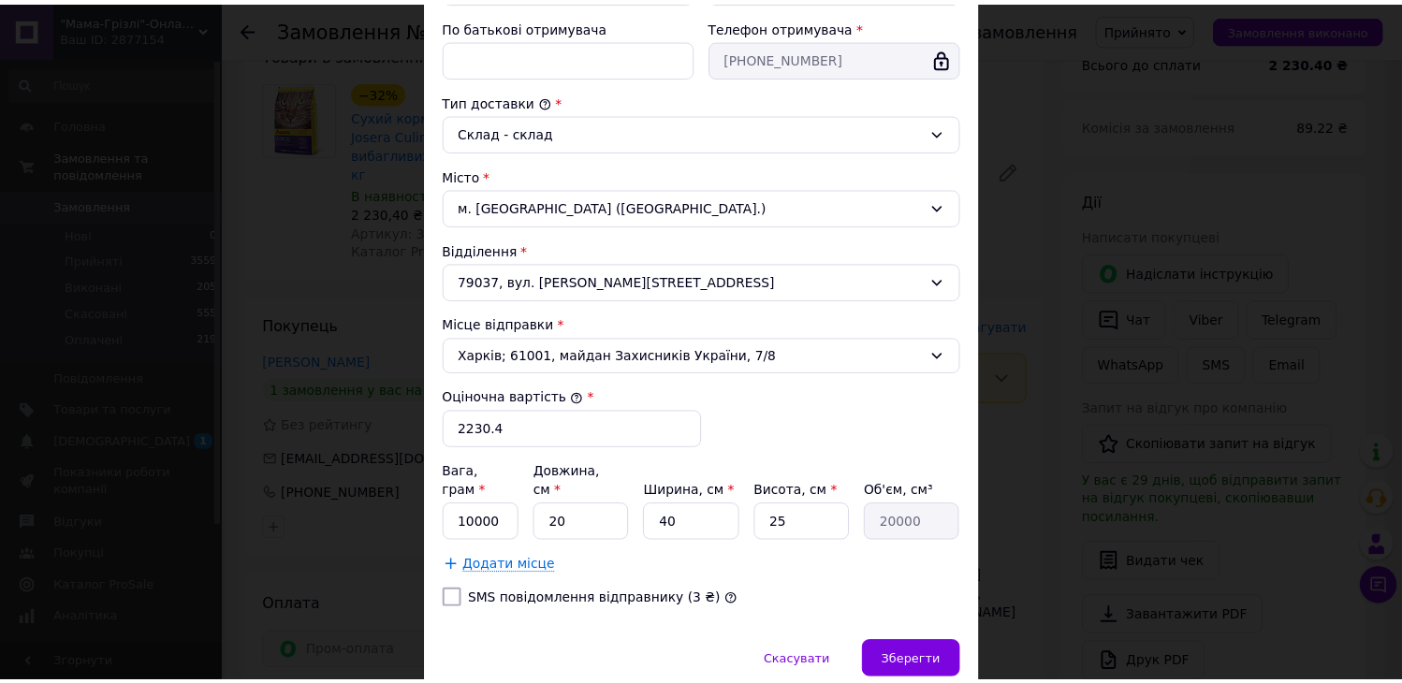
scroll to position [490, 0]
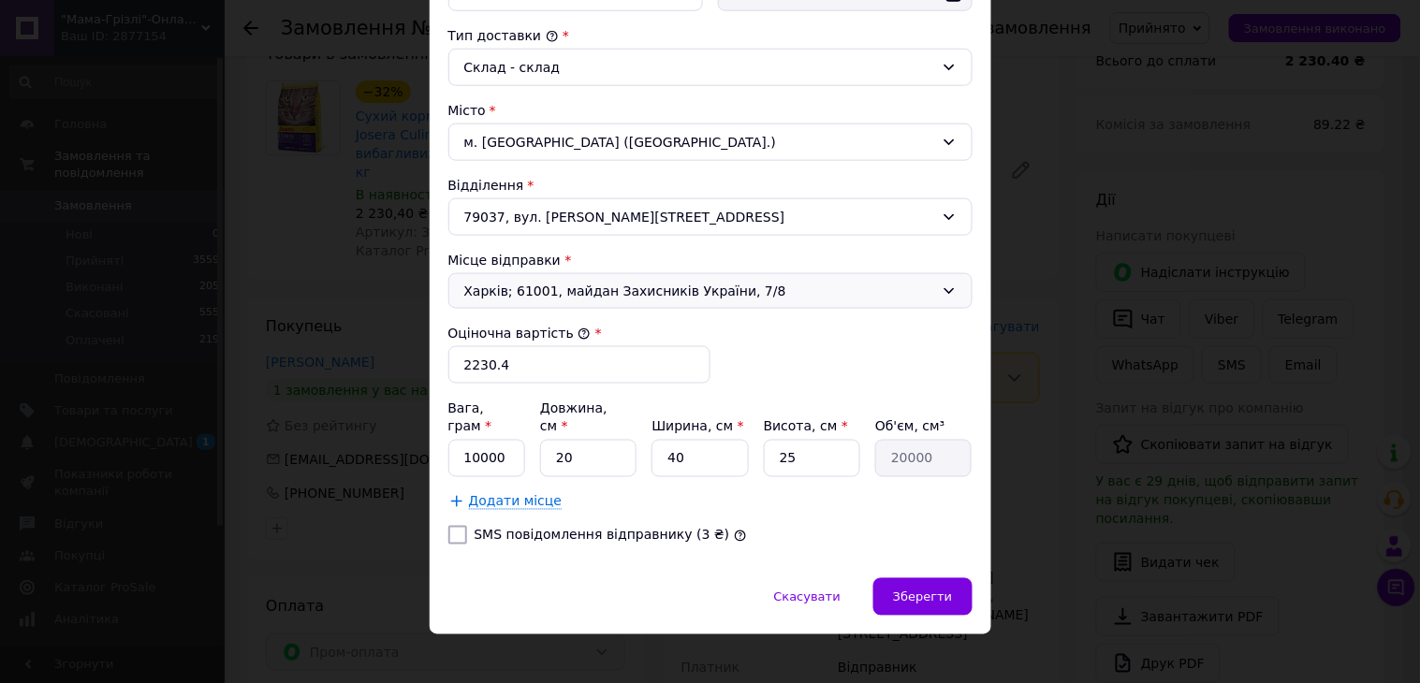
click at [942, 287] on icon at bounding box center [949, 291] width 15 height 15
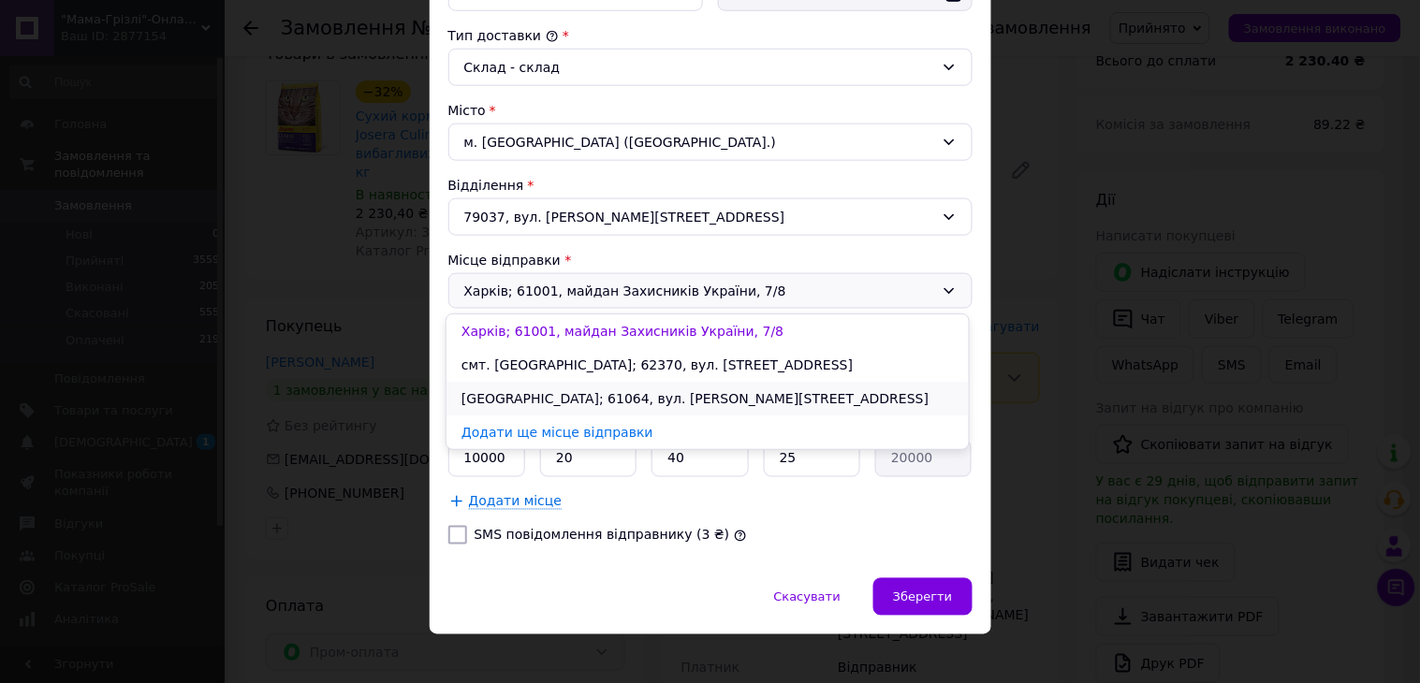
click at [703, 394] on li "Харків; 61064, вул. Петра Болбочана, 3" at bounding box center [707, 399] width 522 height 34
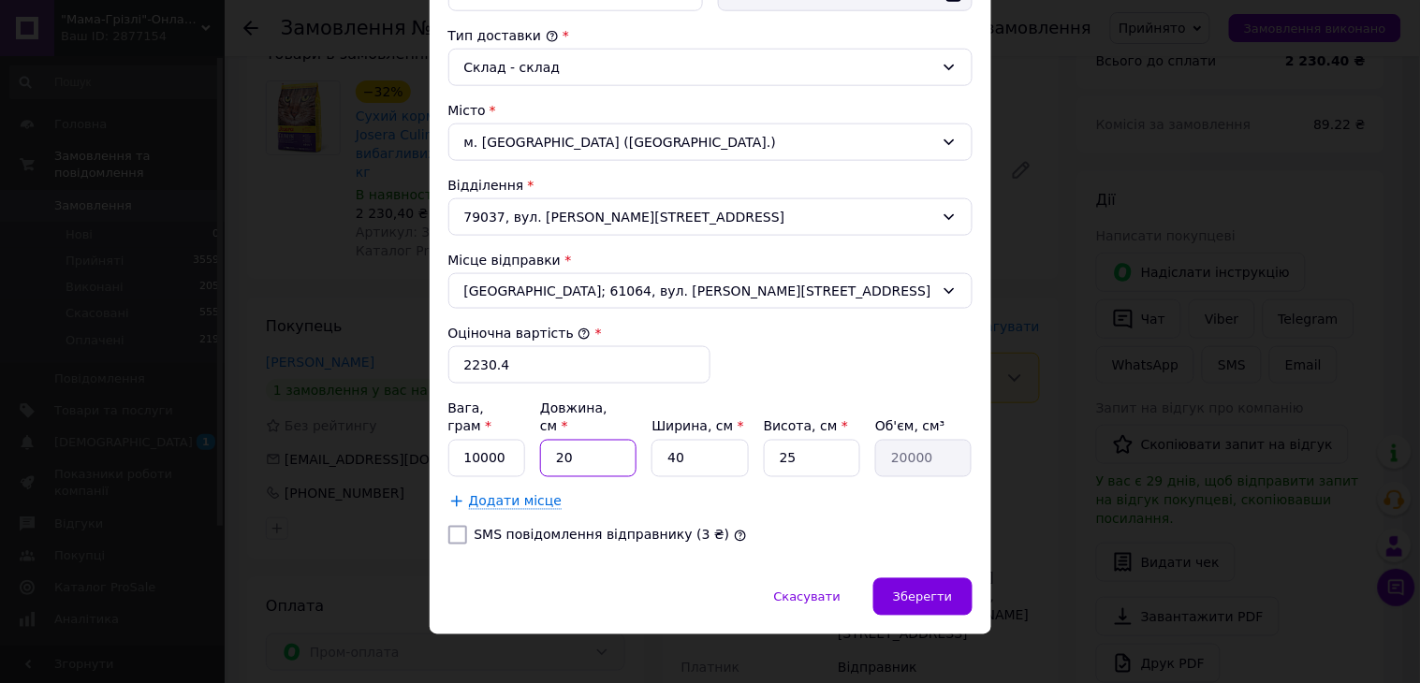
click at [558, 441] on input "20" at bounding box center [588, 458] width 96 height 37
type input "0"
type input "60"
type input "60000"
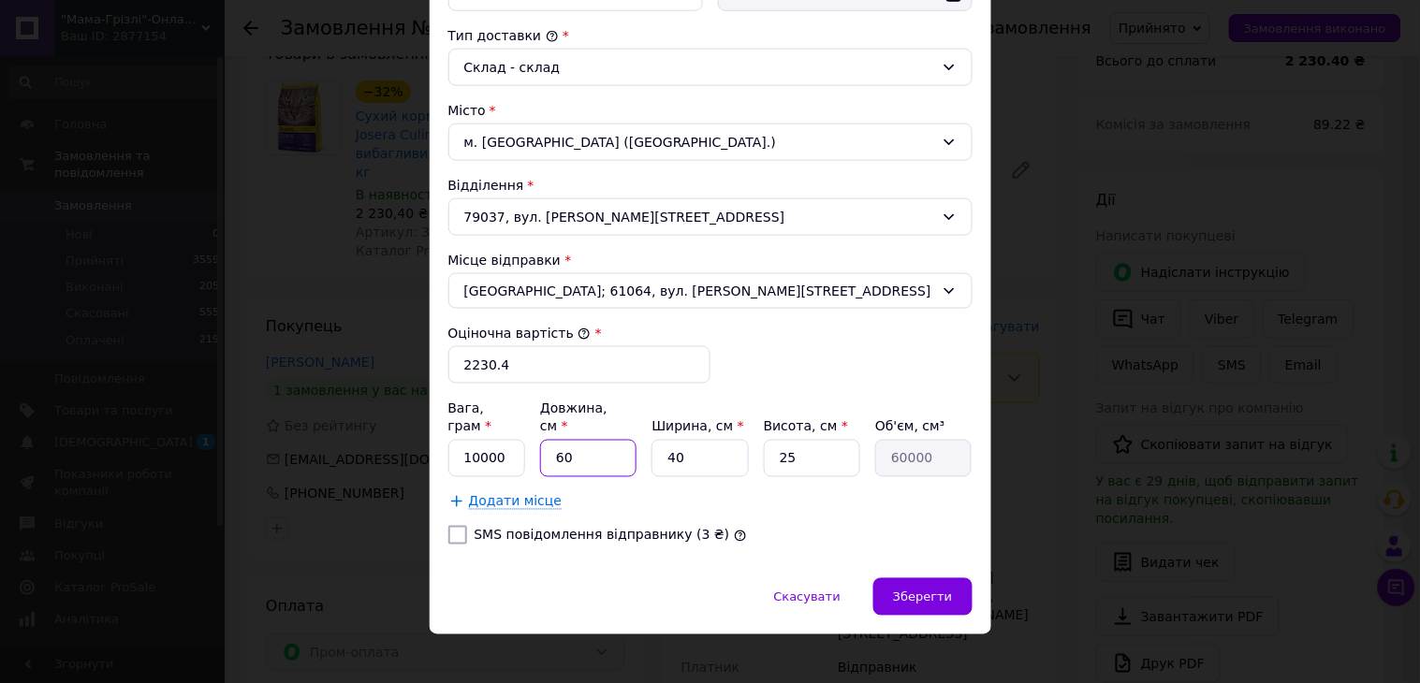
type input "0"
type input "10"
type input "10000"
type input "10"
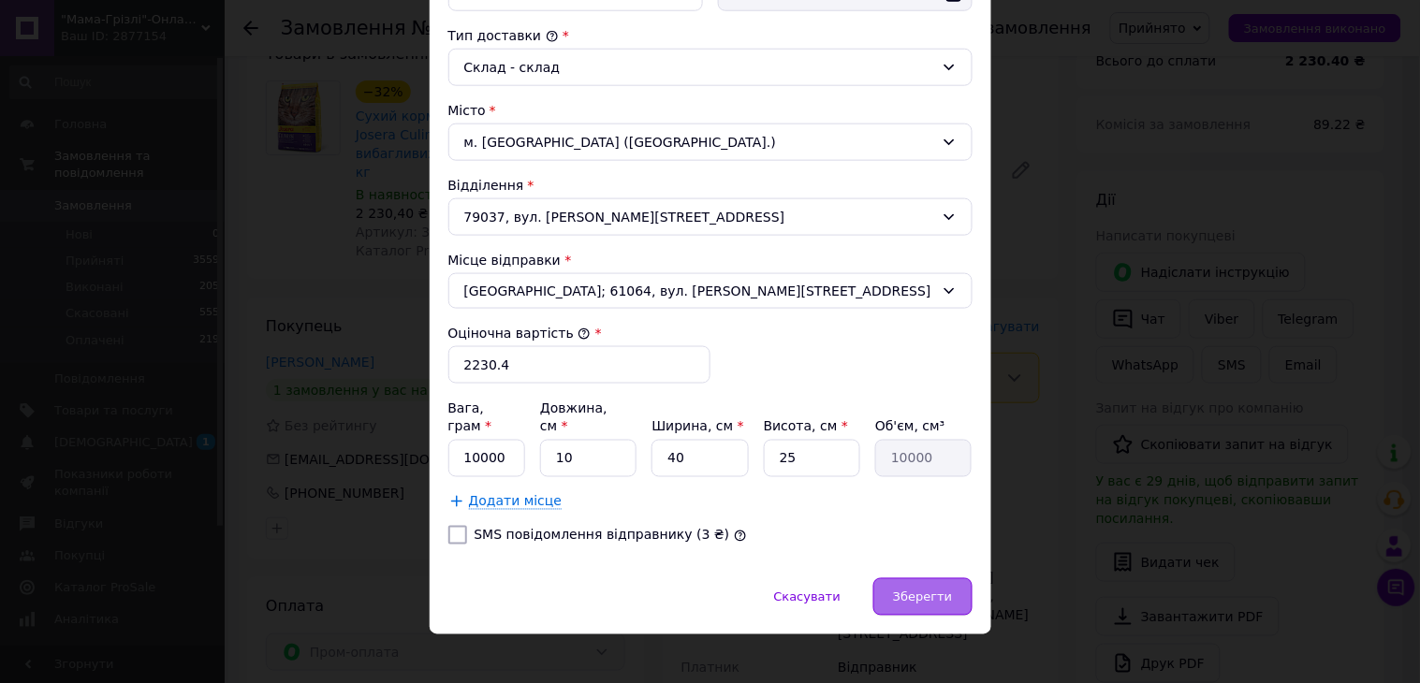
click at [925, 591] on span "Зберегти" at bounding box center [922, 598] width 59 height 14
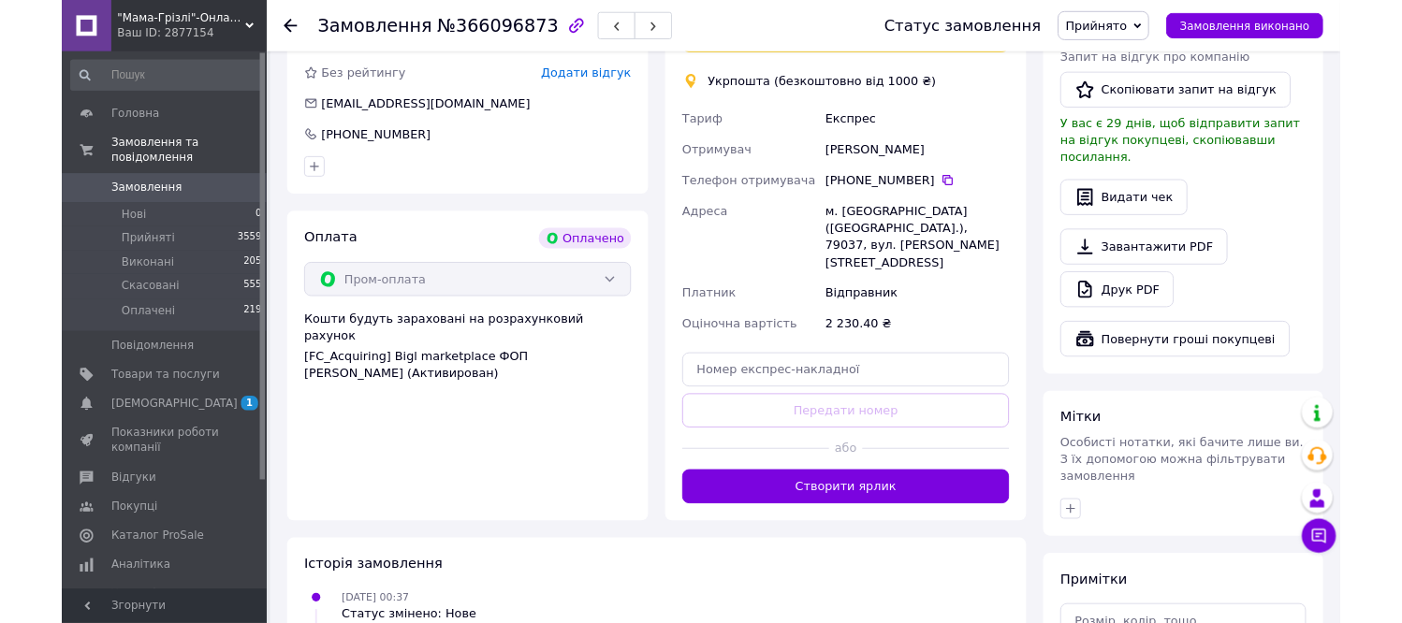
scroll to position [535, 0]
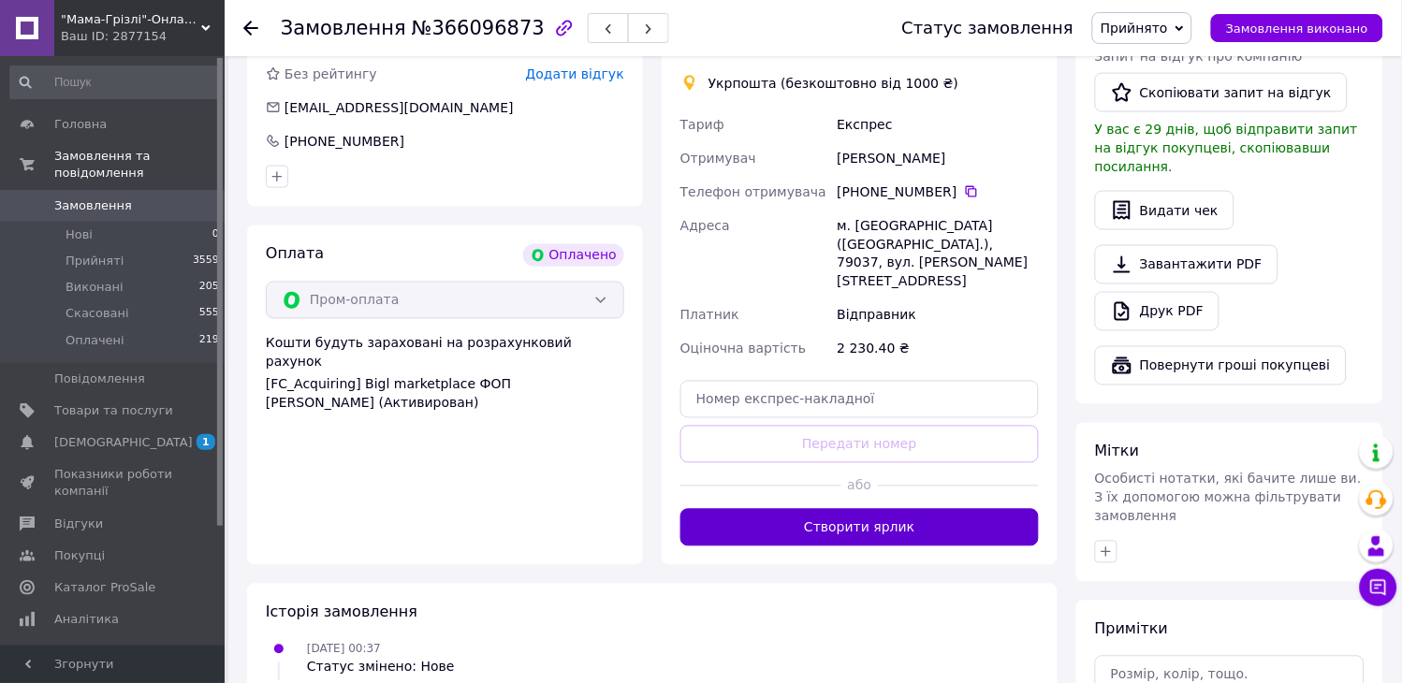
click at [923, 509] on button "Створити ярлик" at bounding box center [859, 527] width 358 height 37
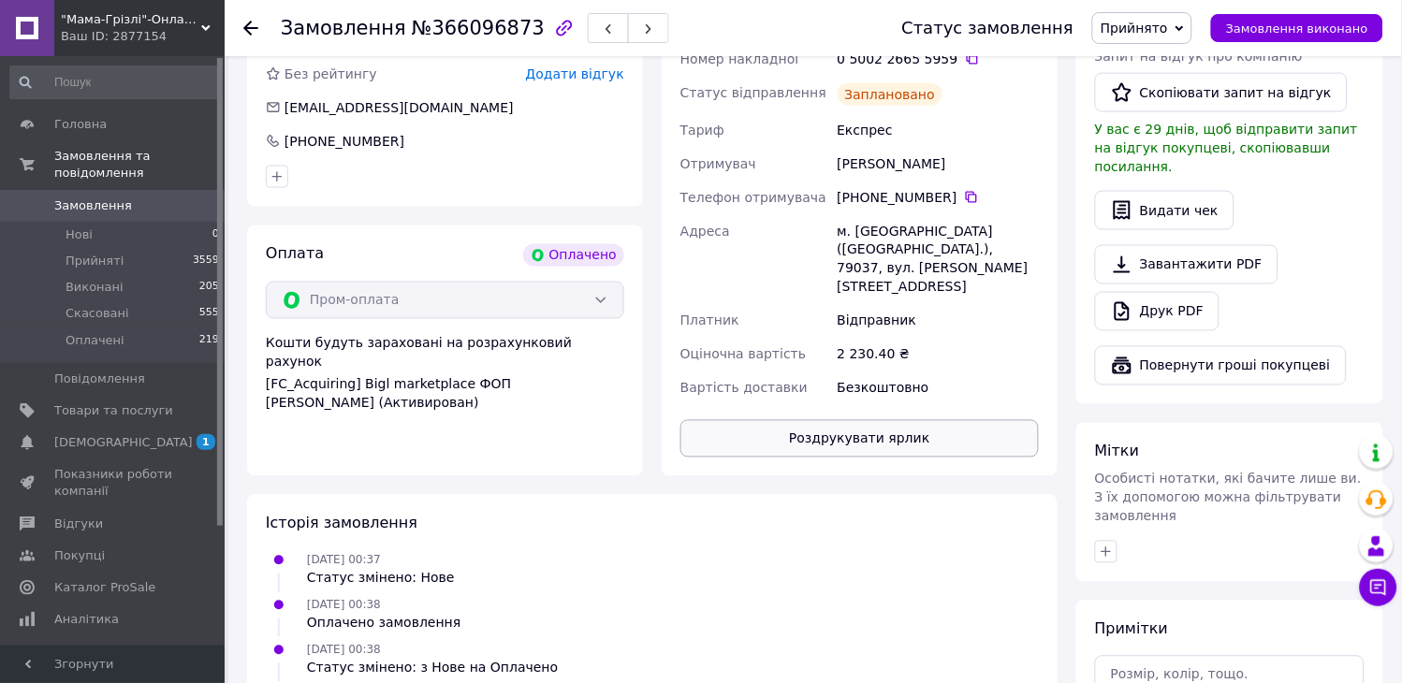
click at [967, 420] on button "Роздрукувати ярлик" at bounding box center [859, 438] width 358 height 37
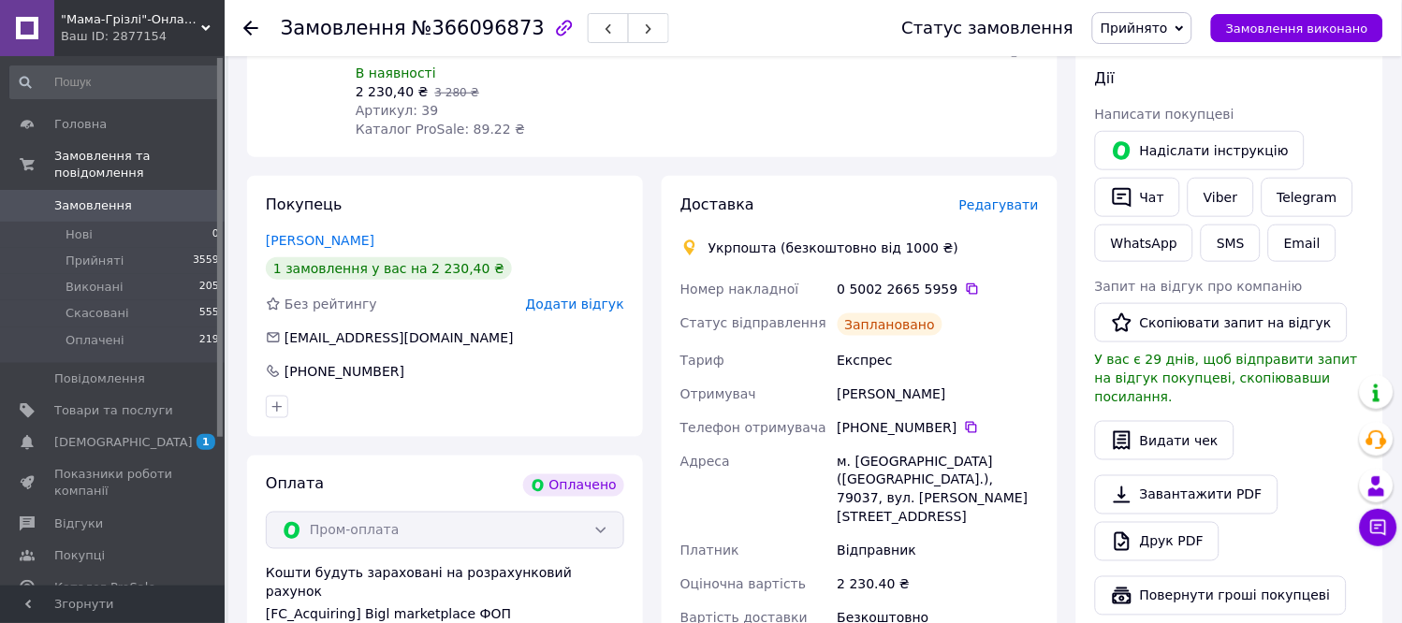
scroll to position [300, 0]
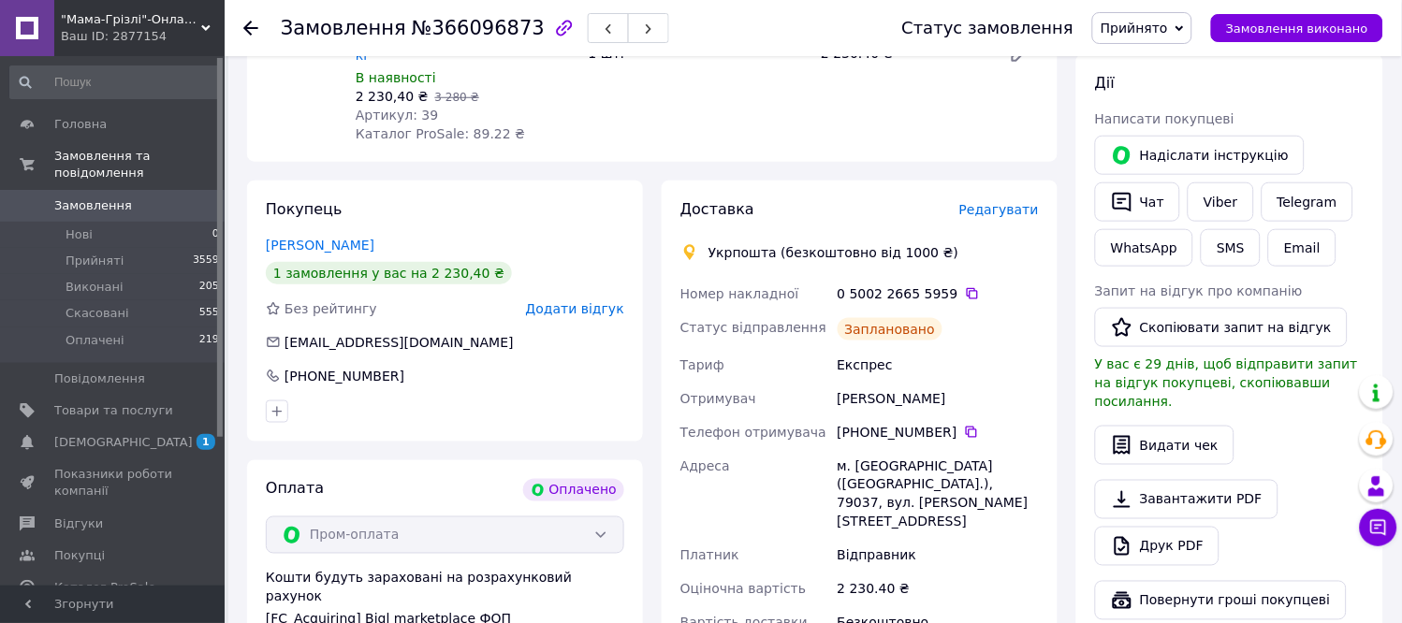
click at [247, 28] on use at bounding box center [250, 28] width 15 height 15
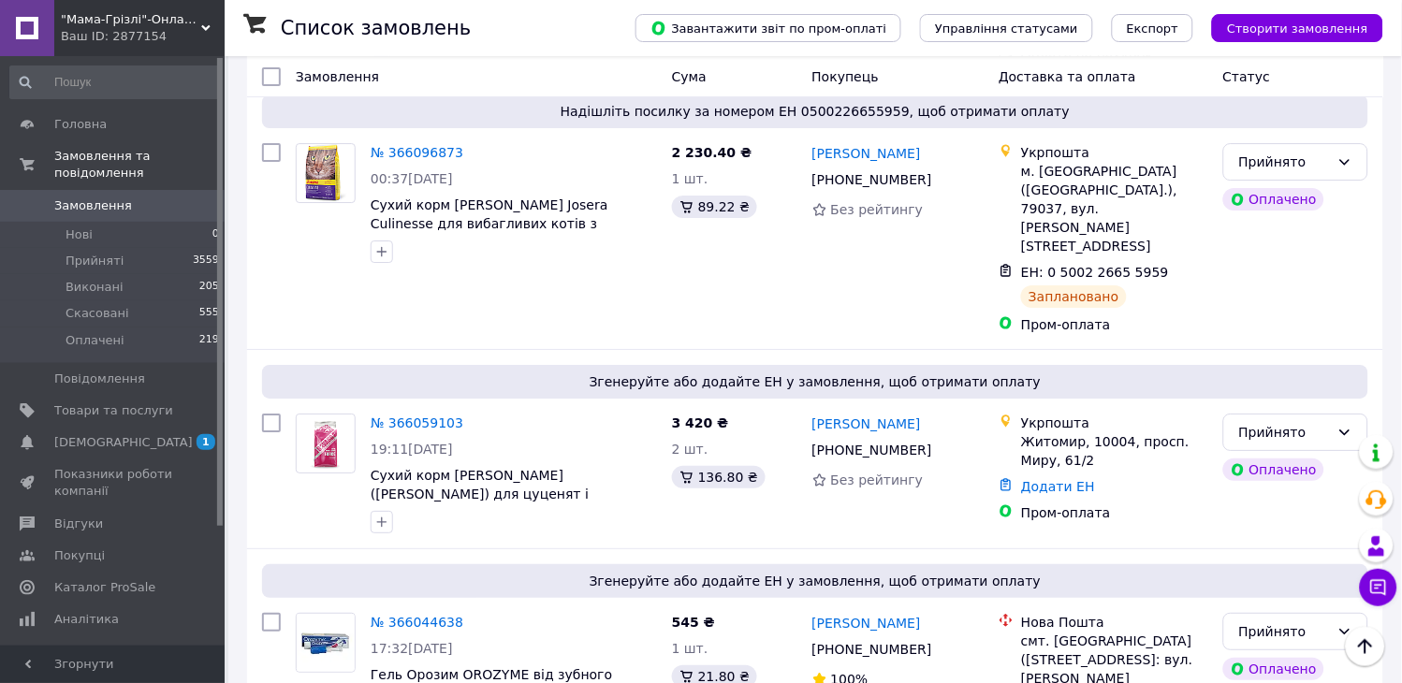
scroll to position [2866, 0]
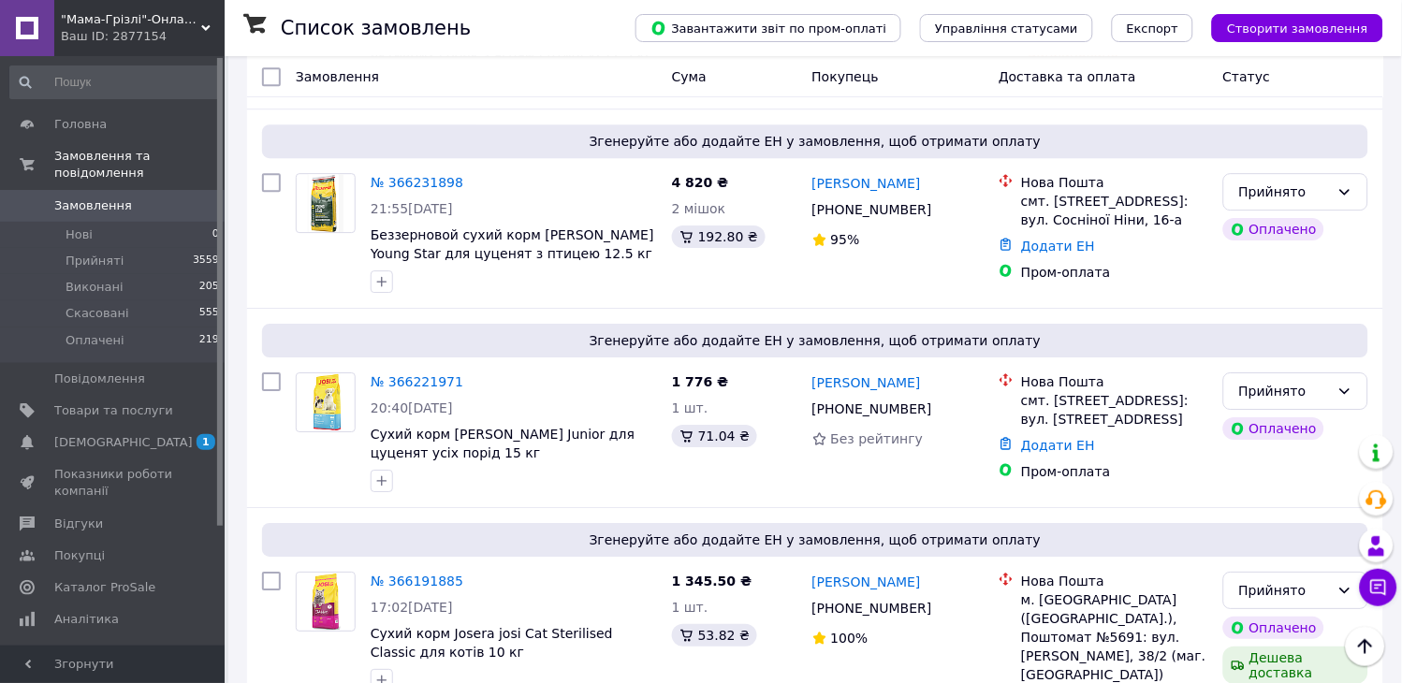
scroll to position [1267, 0]
